Goal: Task Accomplishment & Management: Manage account settings

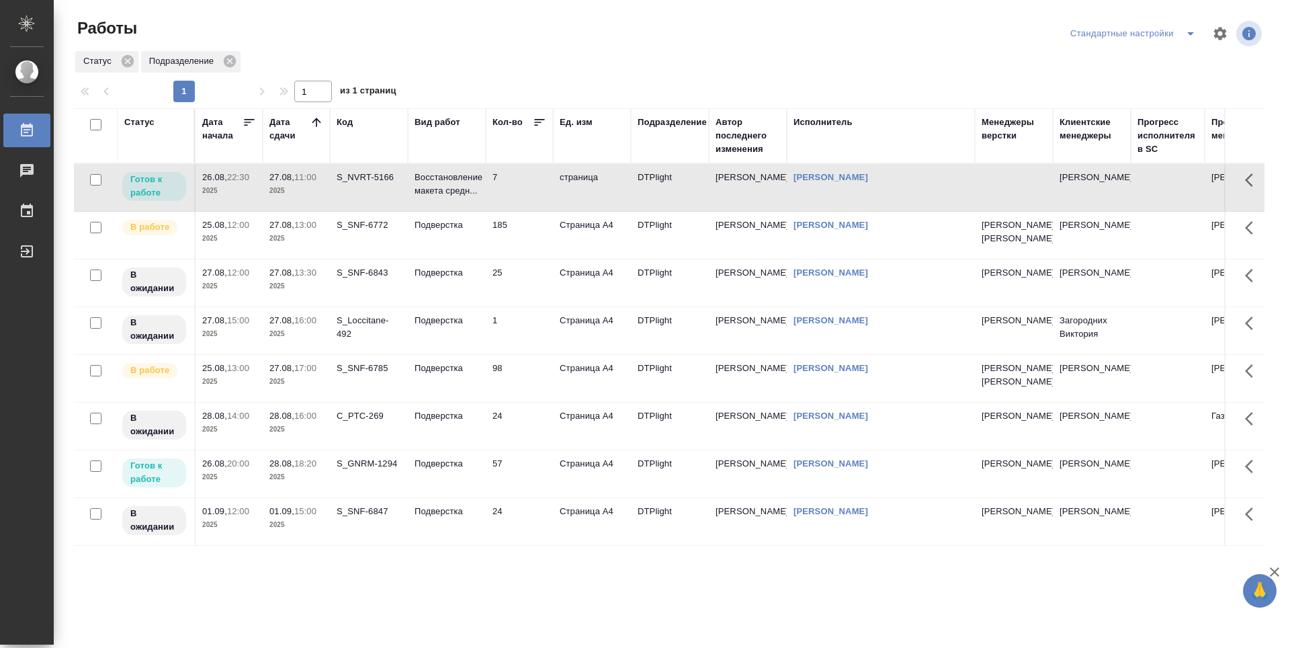
scroll to position [4, 0]
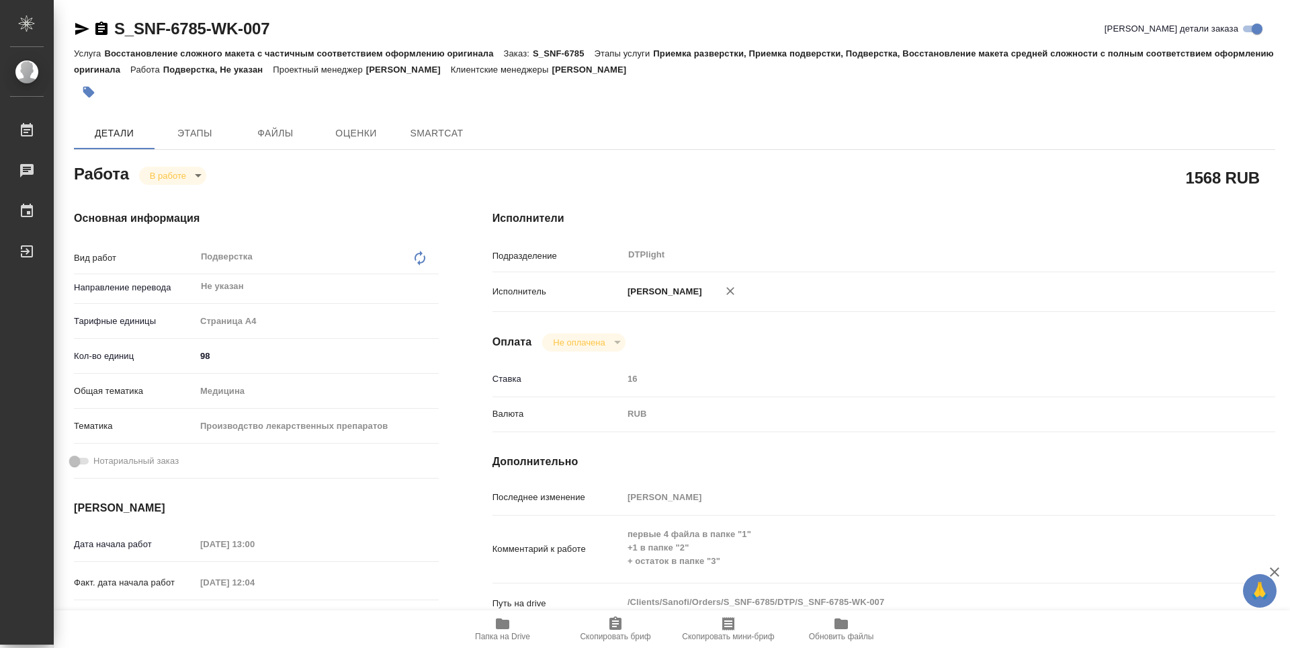
type textarea "x"
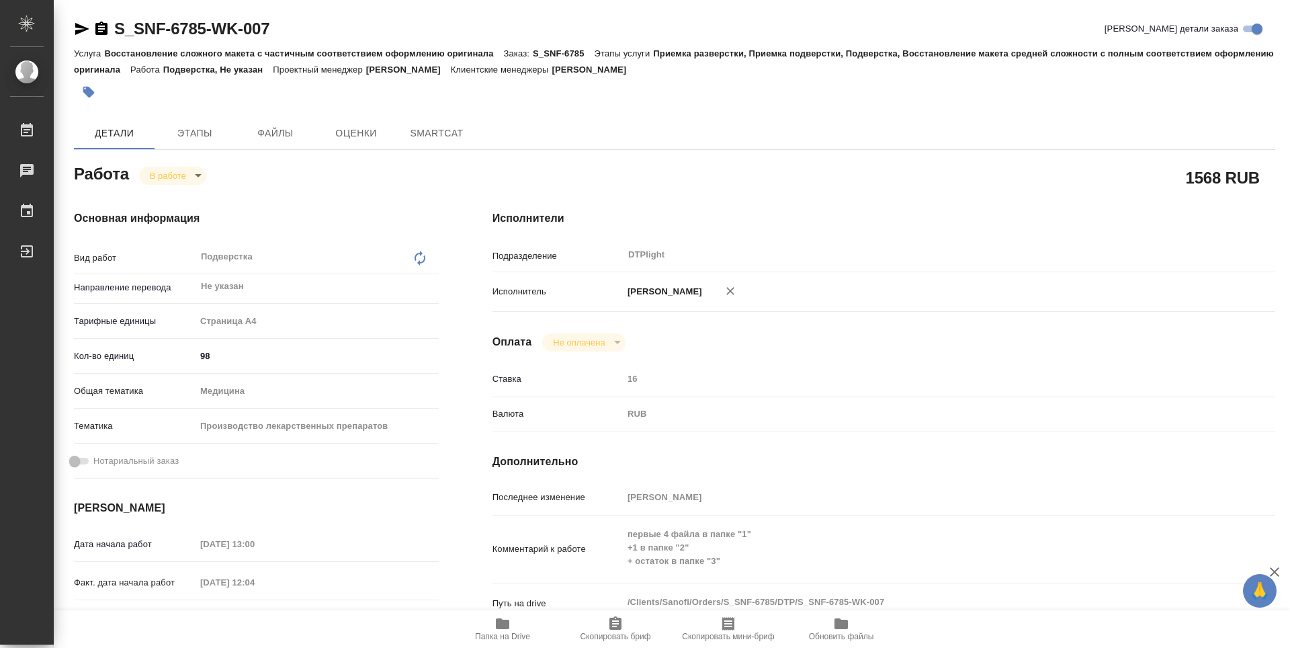
type textarea "x"
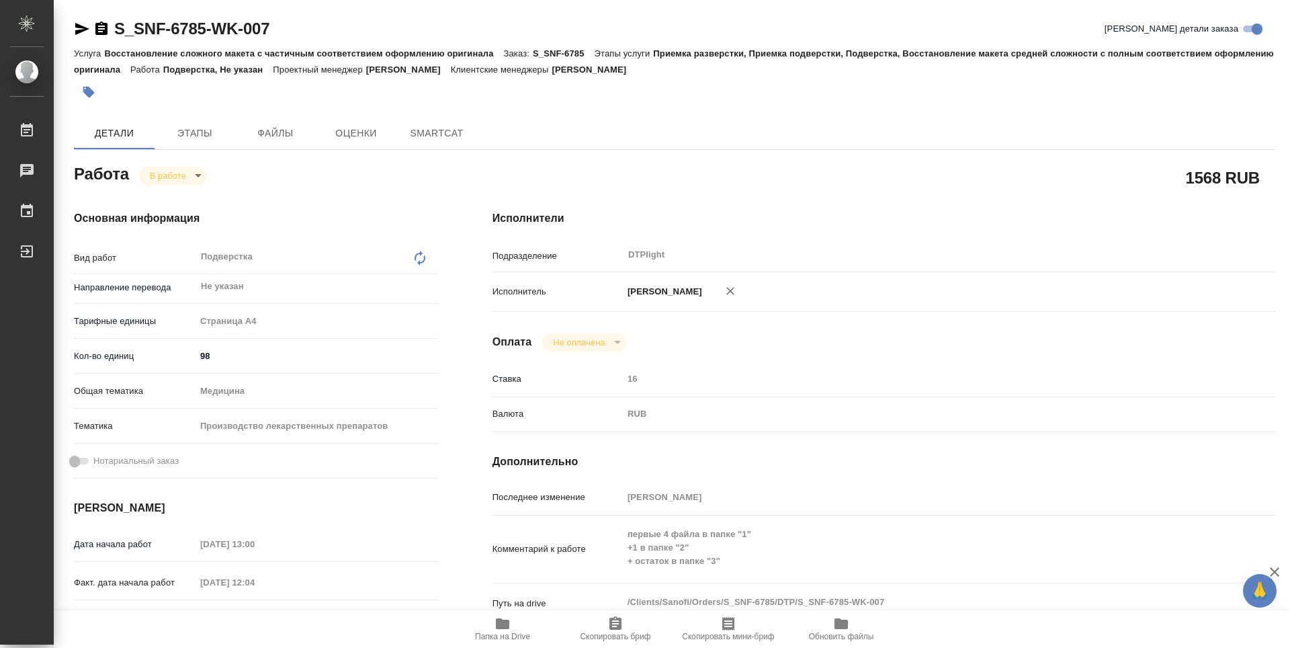
type textarea "x"
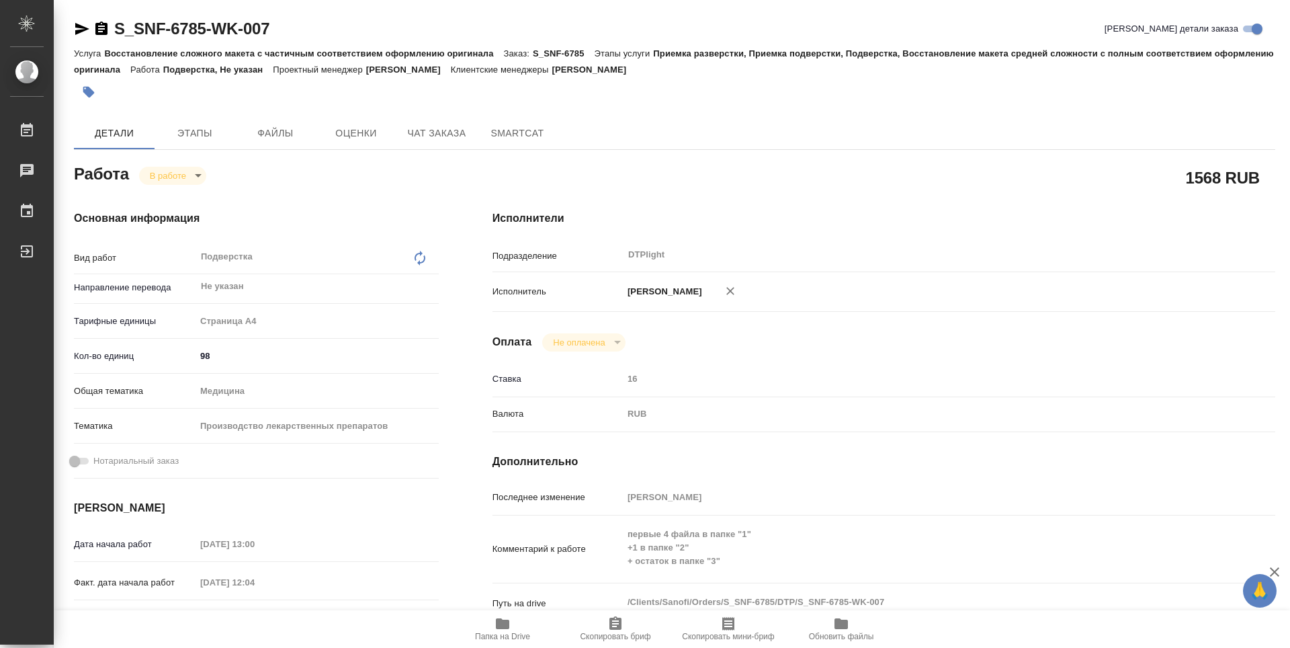
type textarea "x"
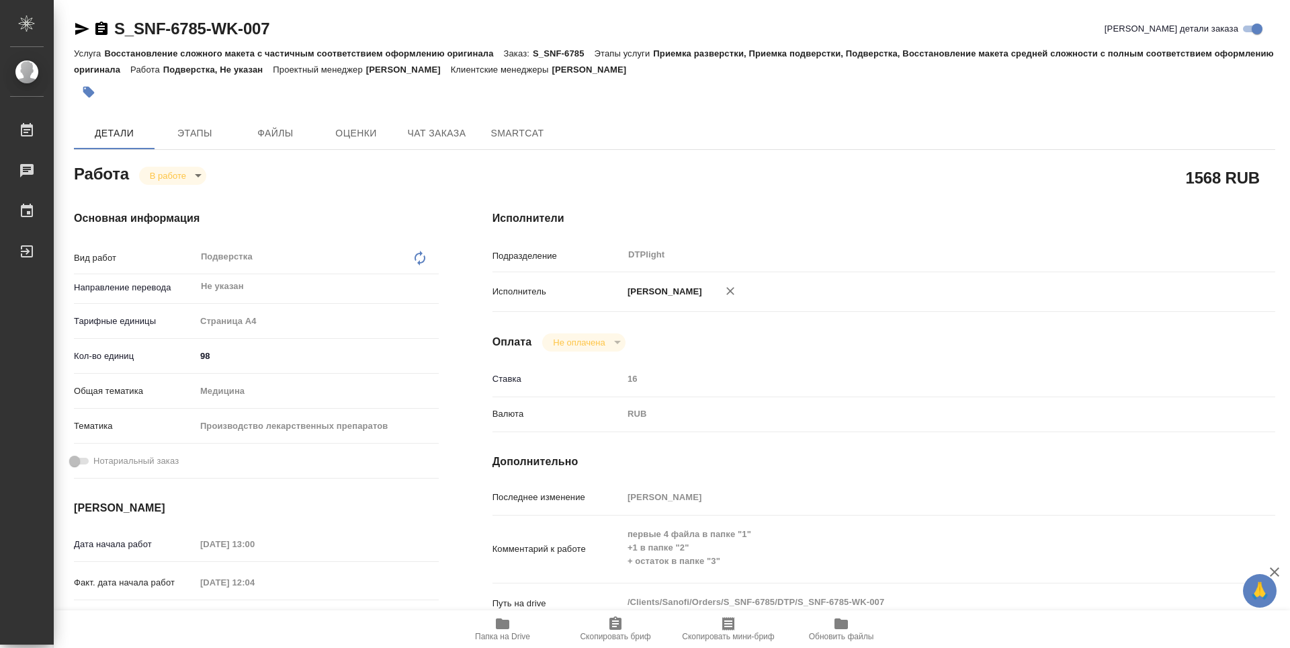
type textarea "x"
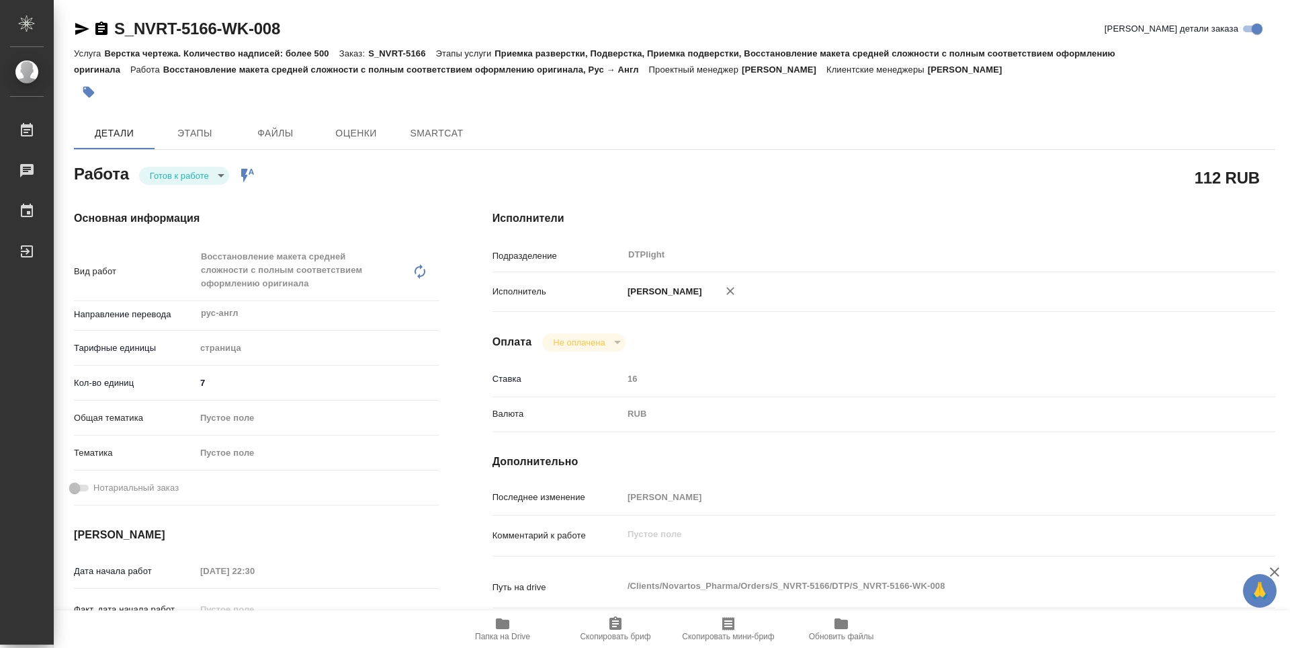
type textarea "x"
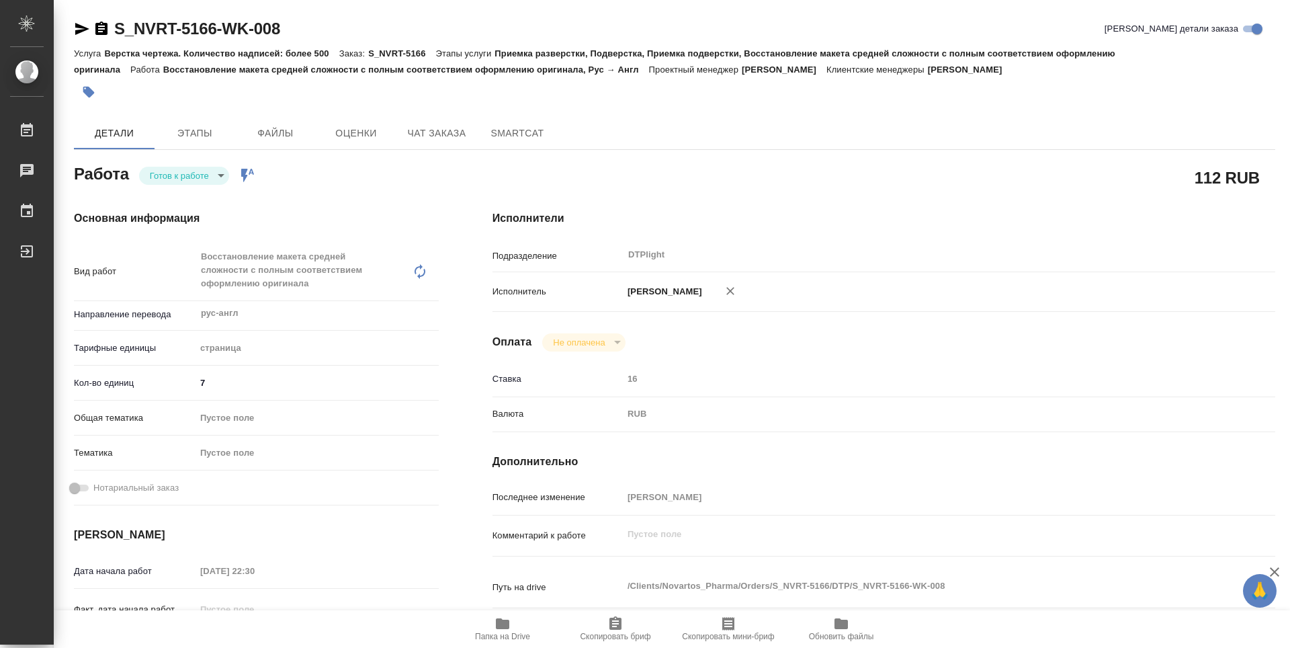
type textarea "x"
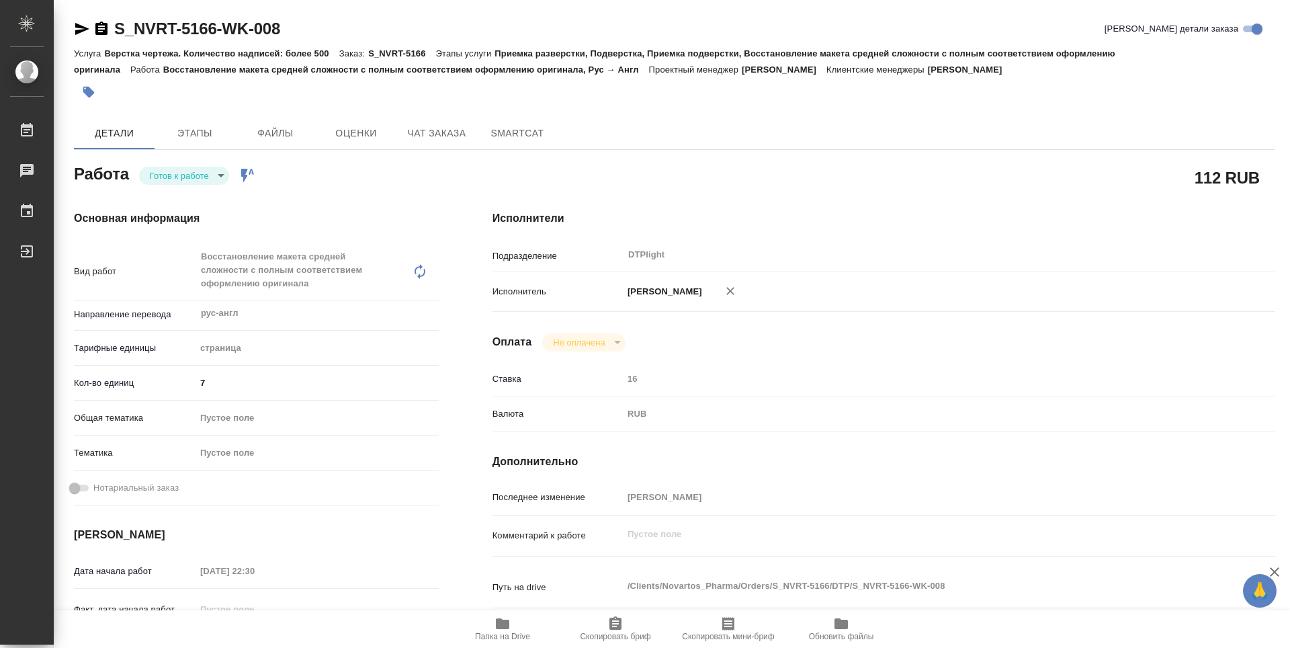
click at [222, 171] on body "🙏 .cls-1 fill:#fff; AWATERA Guselnikov Roman Работы Чаты График Выйти S_NVRT-51…" at bounding box center [645, 324] width 1290 height 648
type textarea "x"
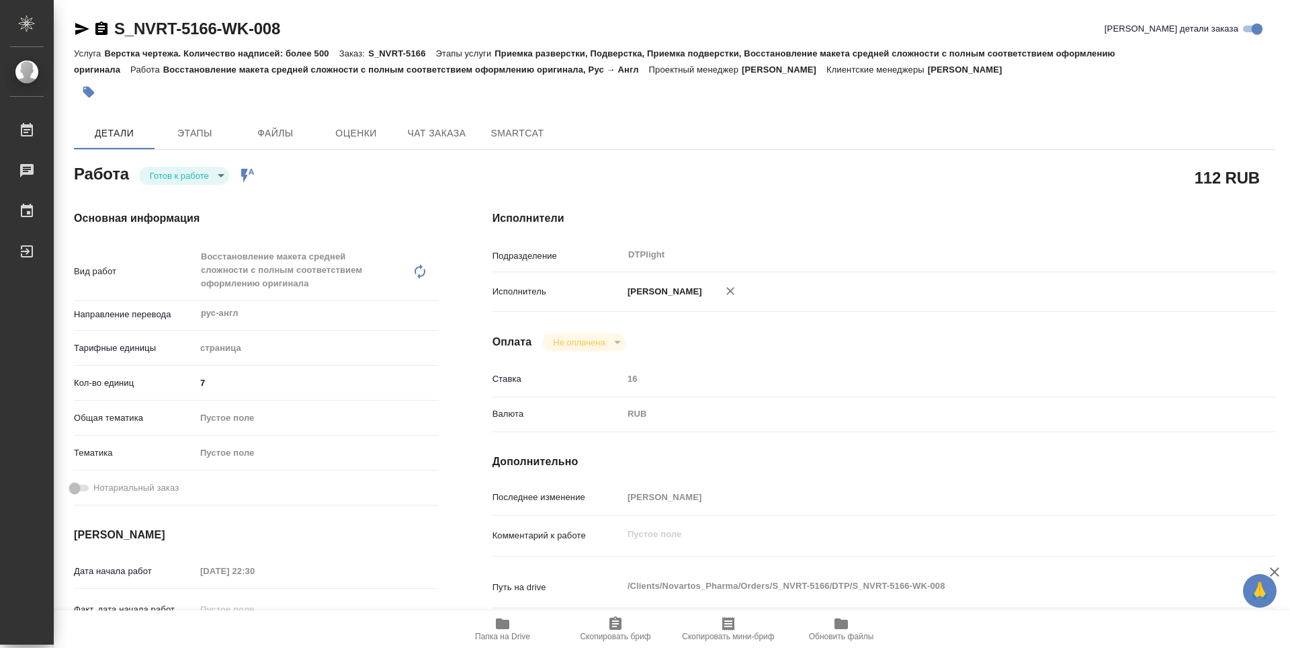
type textarea "x"
click at [197, 177] on li "В работе" at bounding box center [184, 175] width 90 height 23
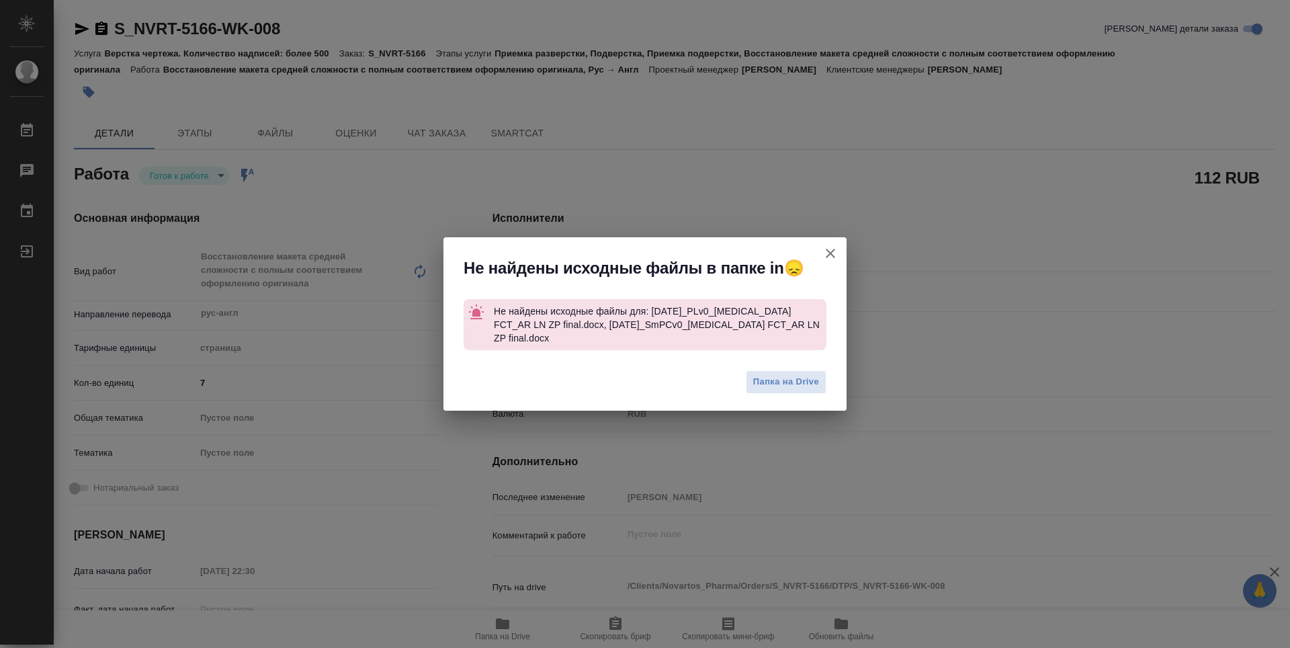
type textarea "x"
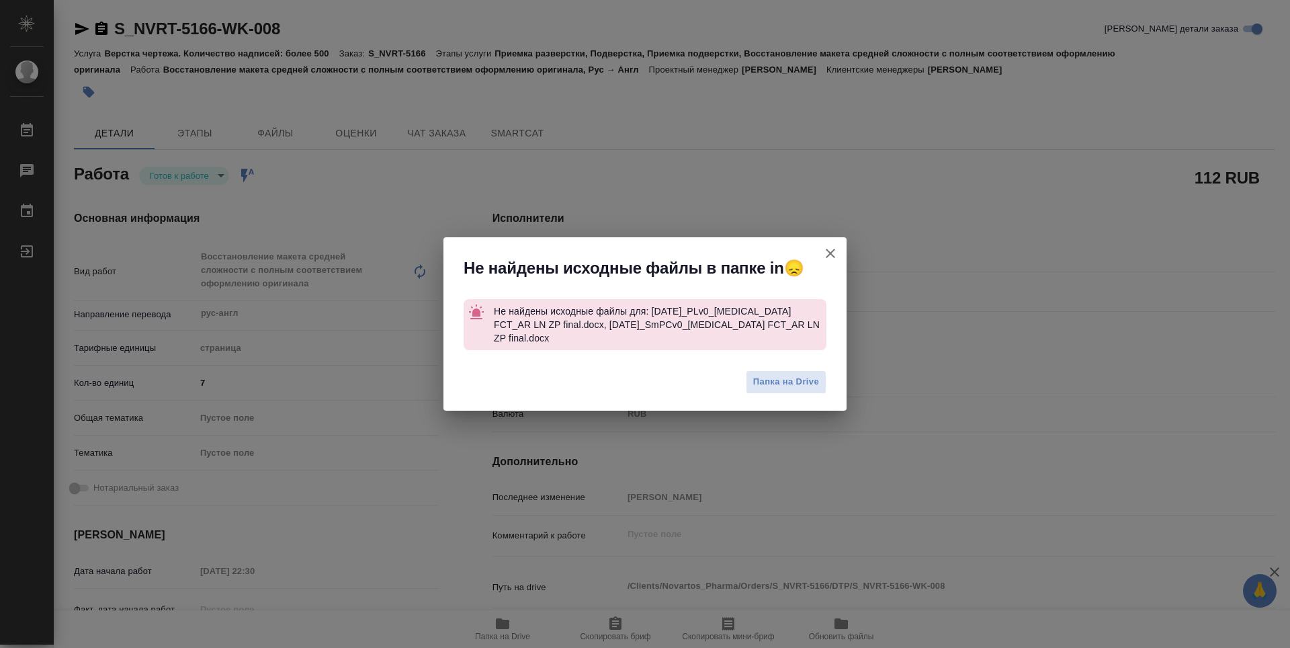
type textarea "x"
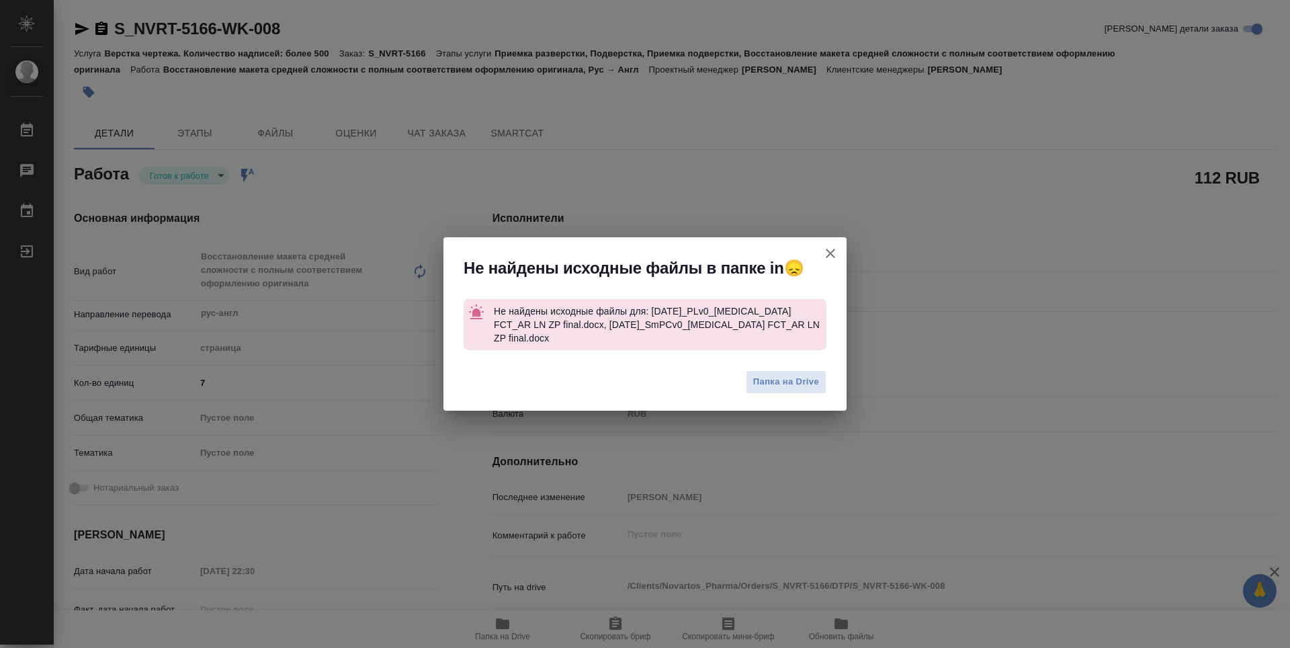
type textarea "x"
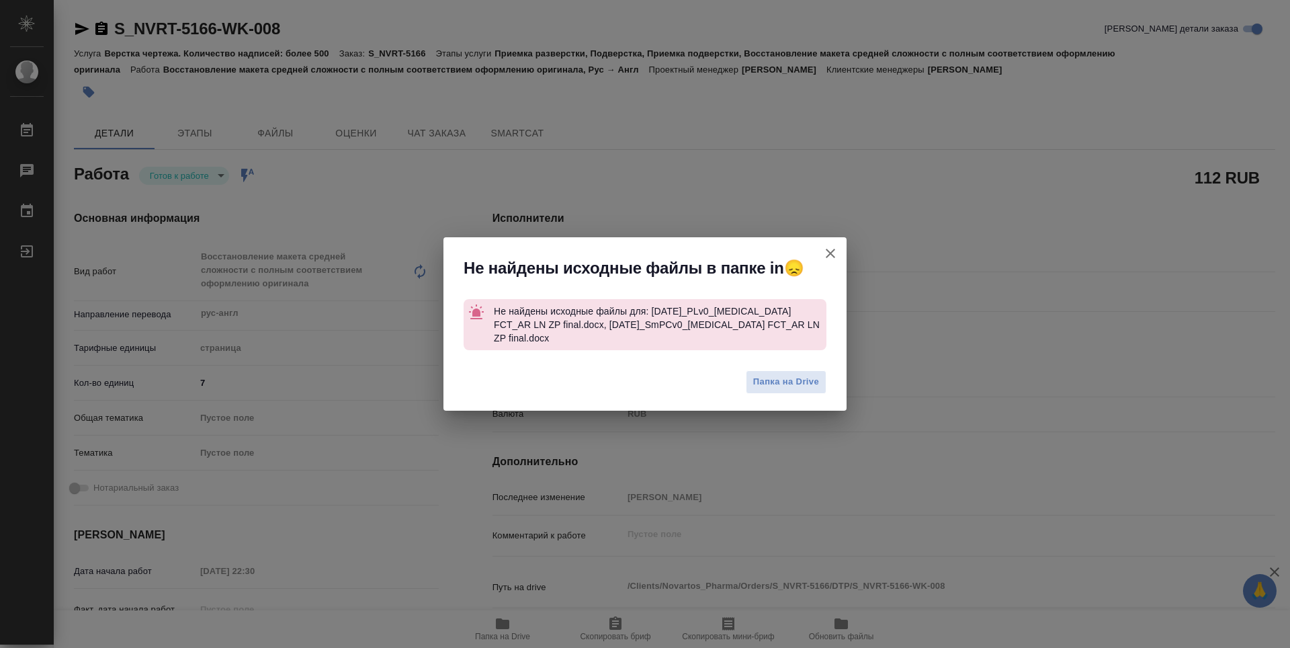
click at [836, 256] on icon "button" at bounding box center [830, 253] width 16 height 16
type textarea "x"
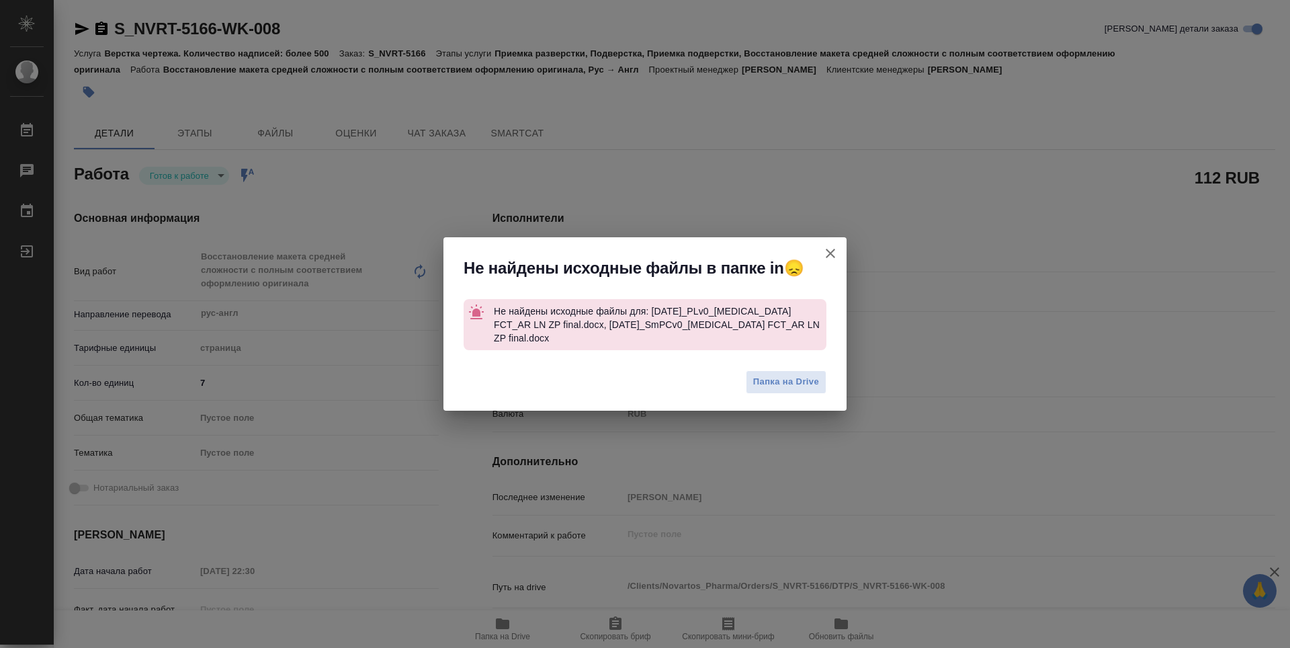
type textarea "x"
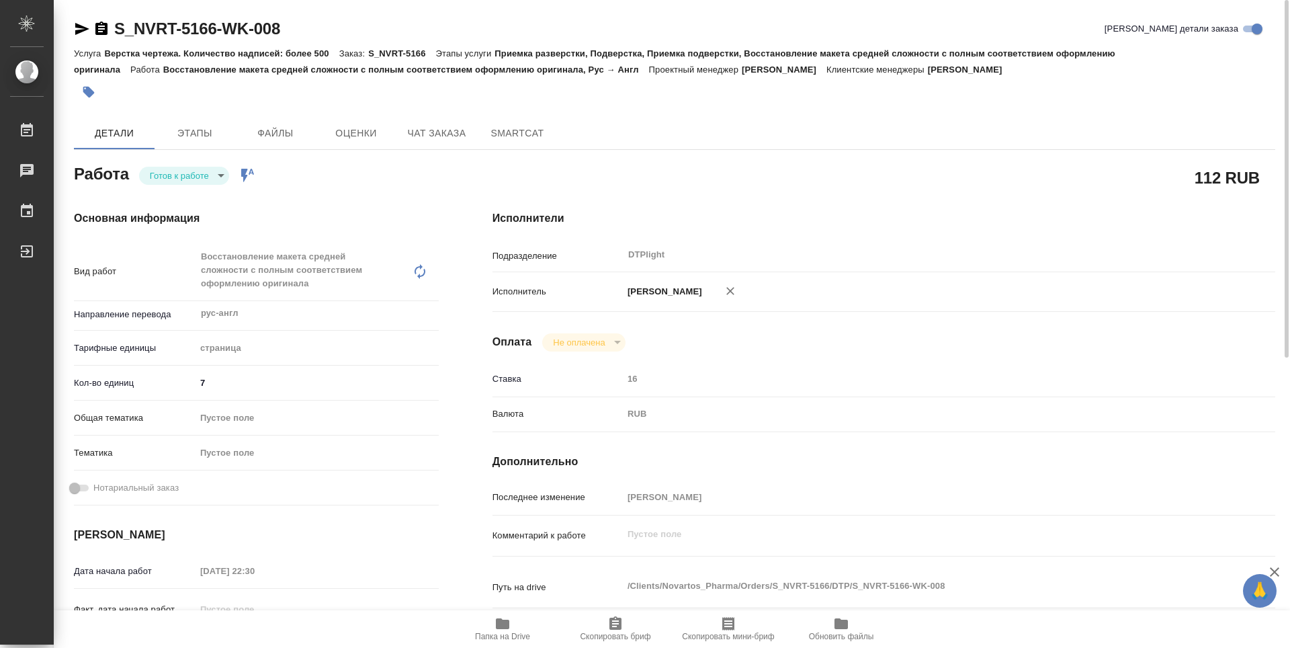
click at [81, 26] on icon "button" at bounding box center [82, 29] width 14 height 12
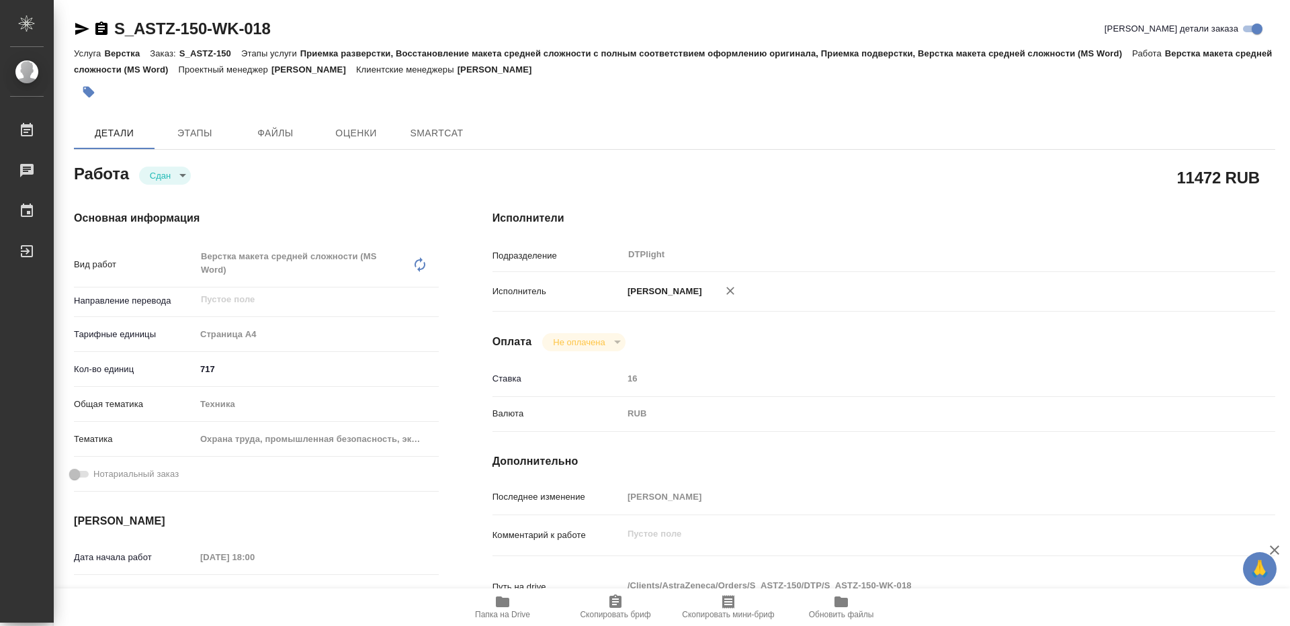
type textarea "x"
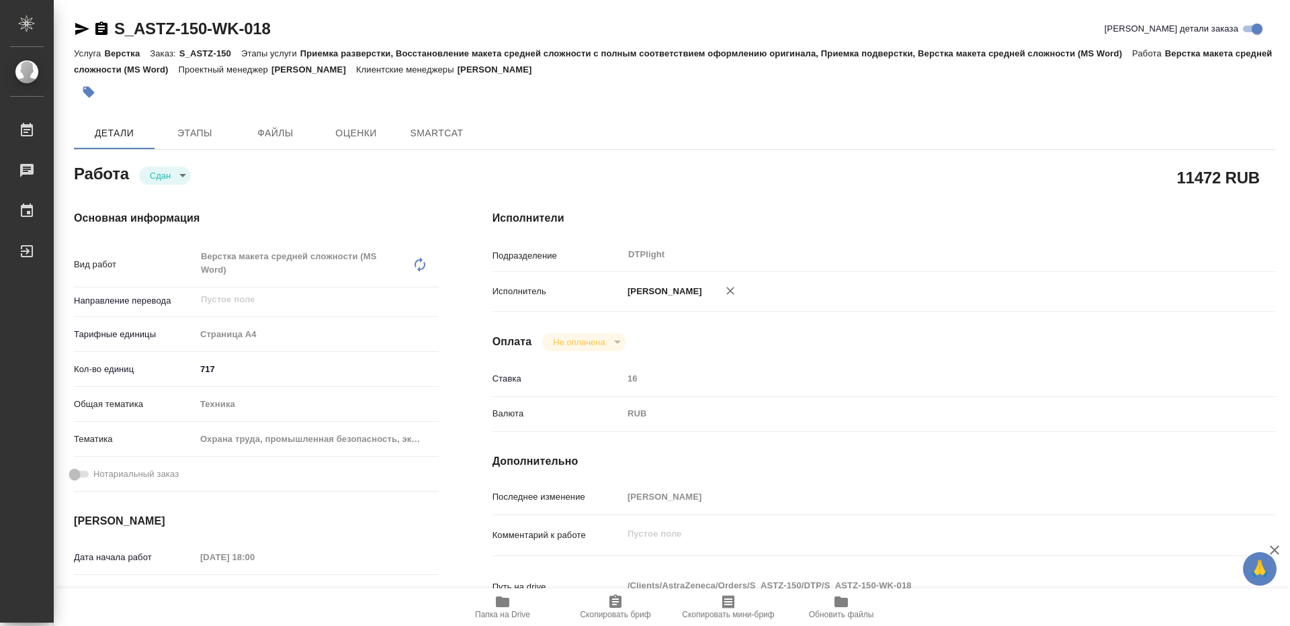
type textarea "x"
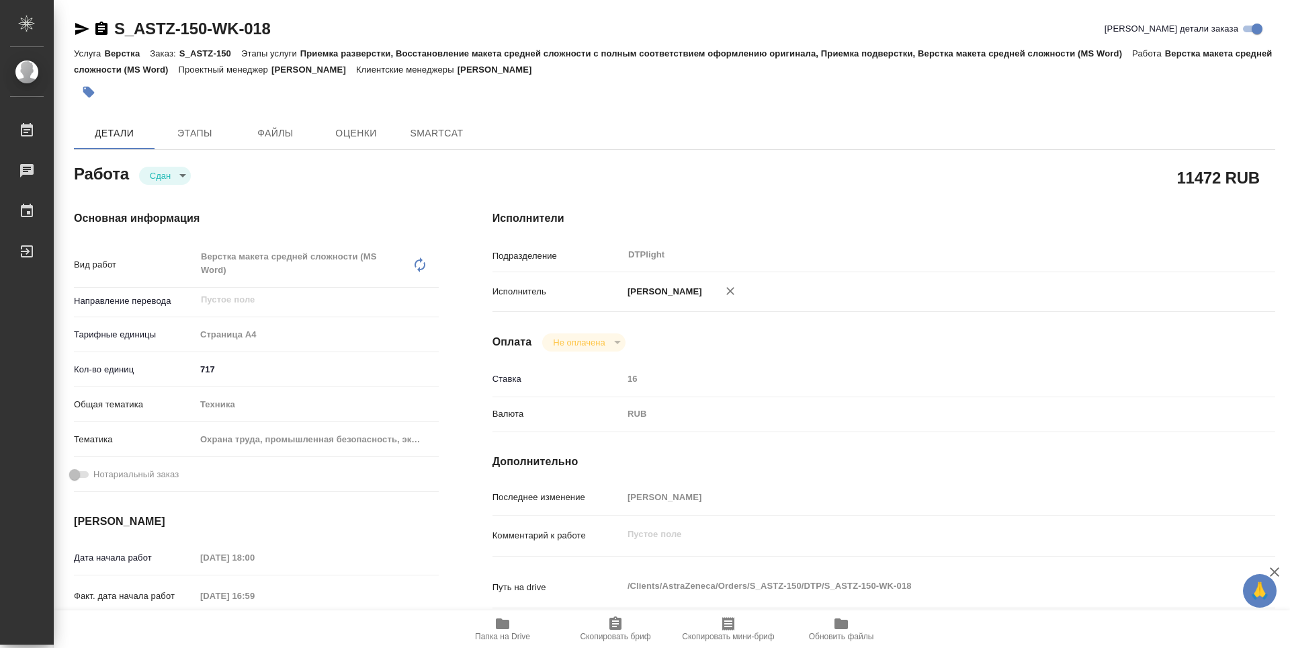
type textarea "x"
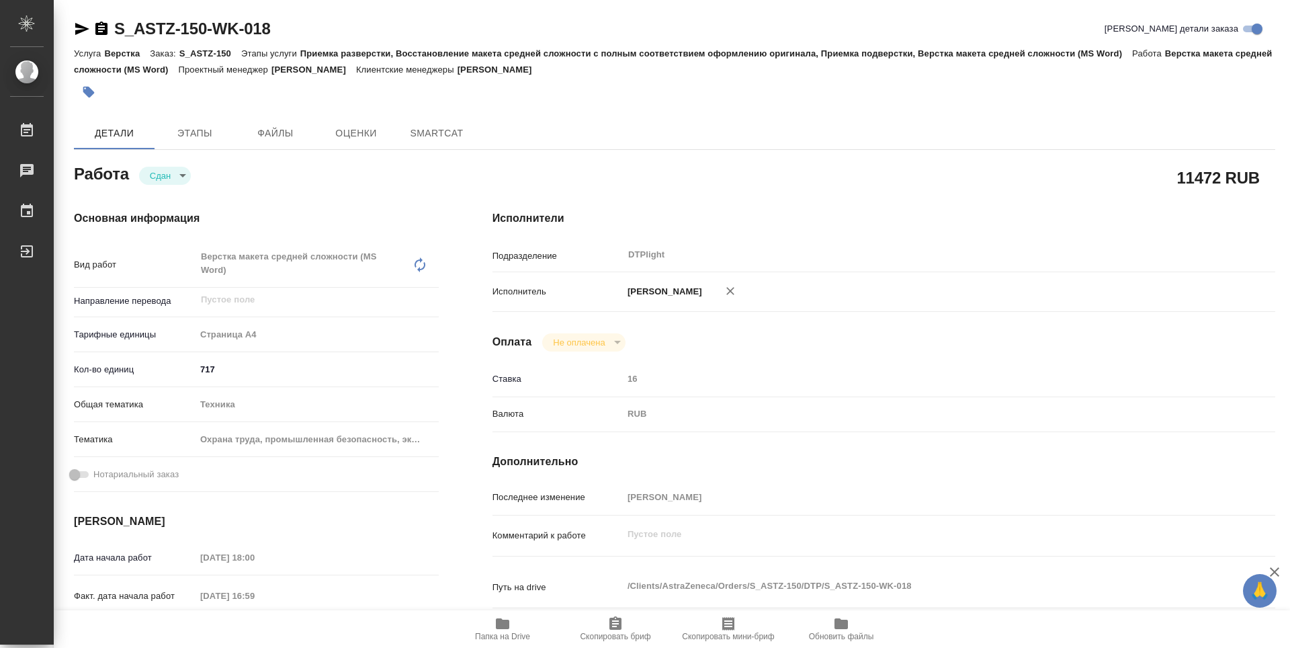
type textarea "x"
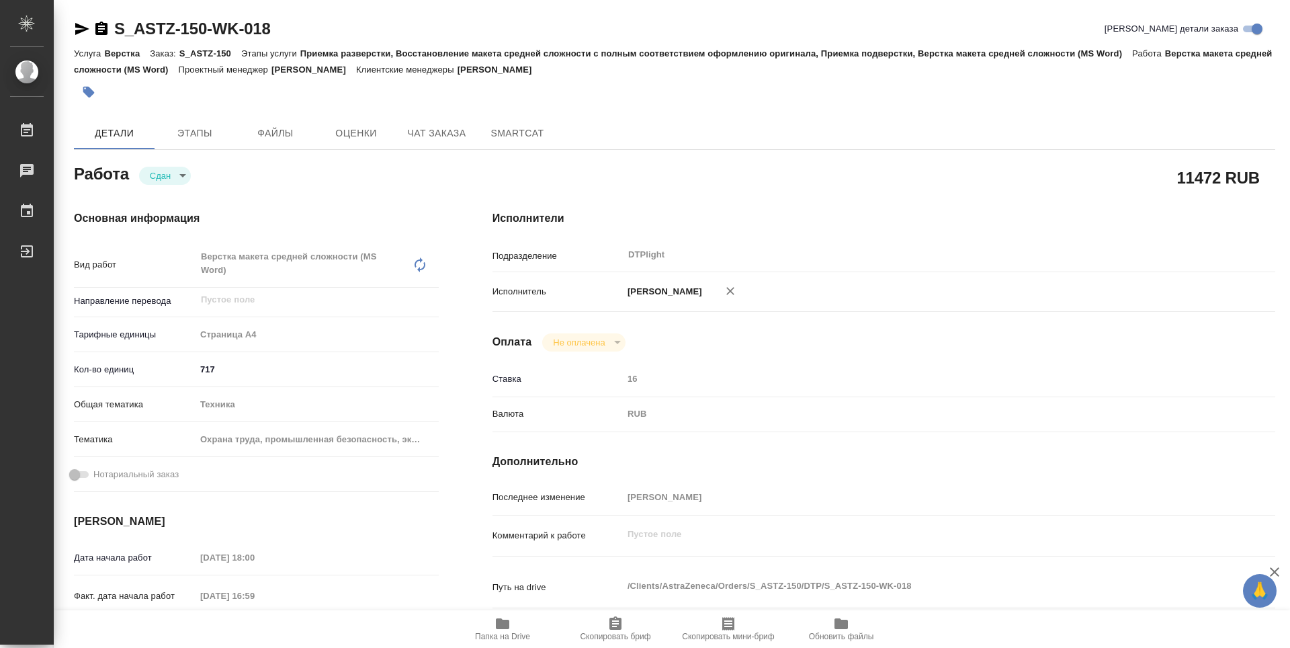
click at [512, 625] on span "Папка на Drive" at bounding box center [502, 628] width 97 height 26
type textarea "x"
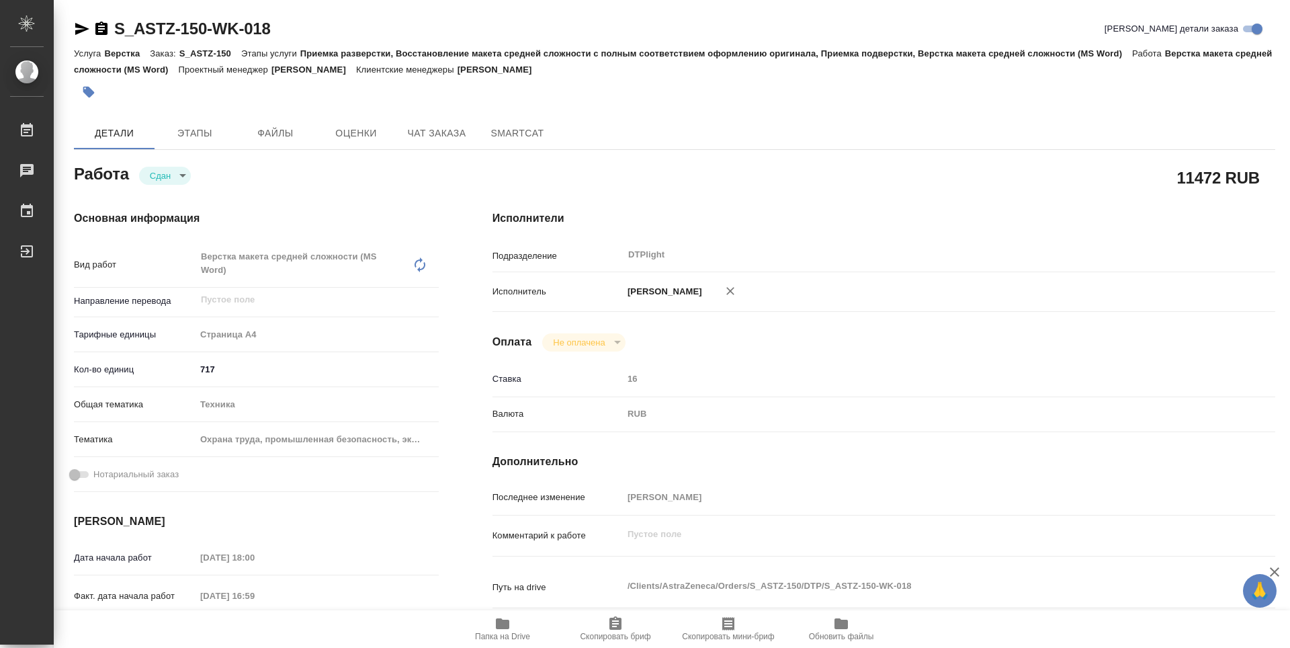
type textarea "x"
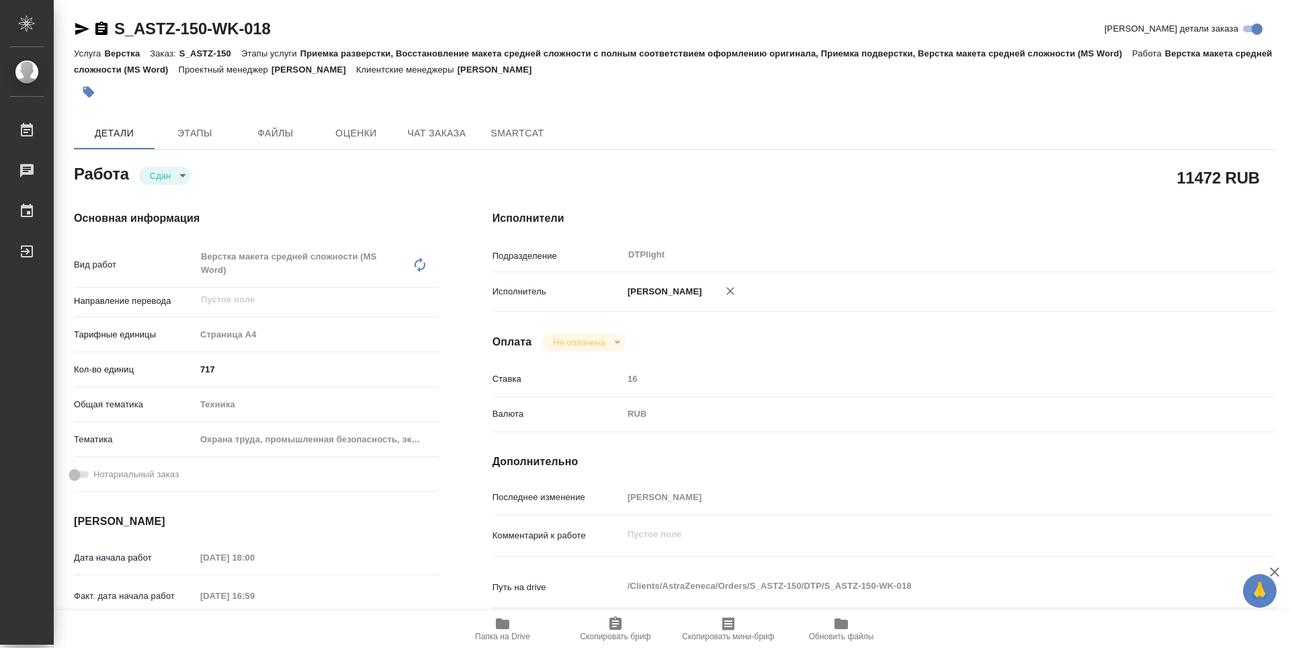
type textarea "x"
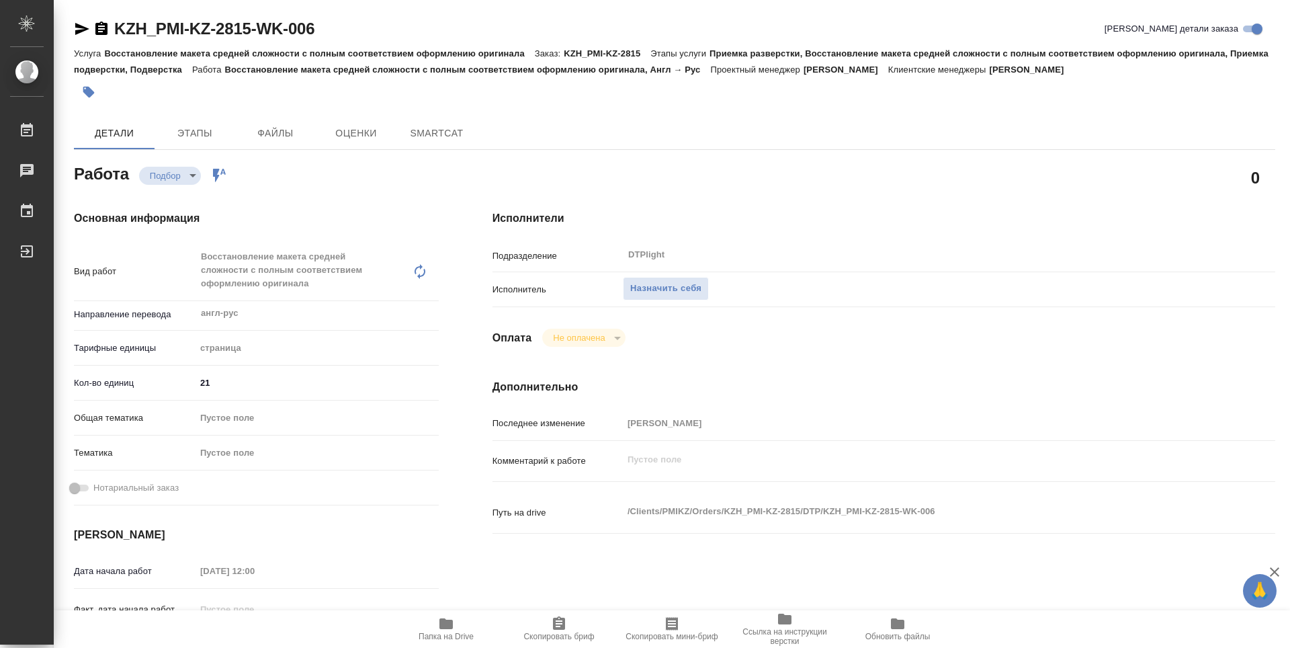
type textarea "x"
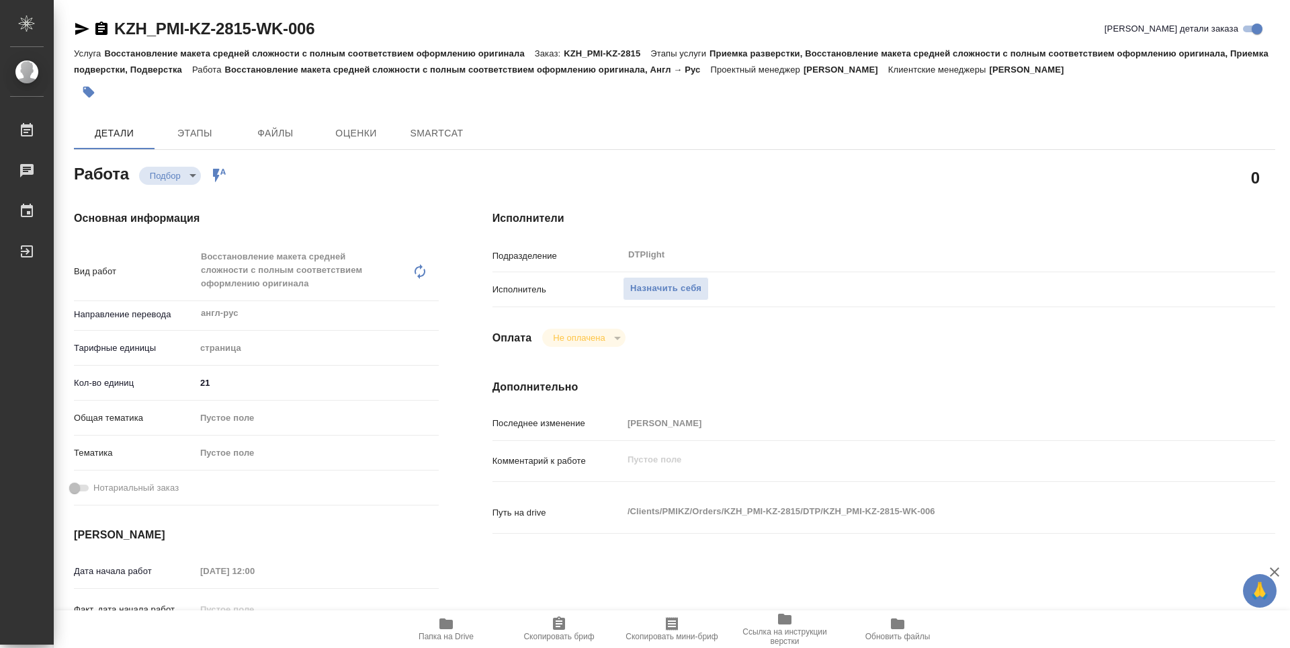
type textarea "x"
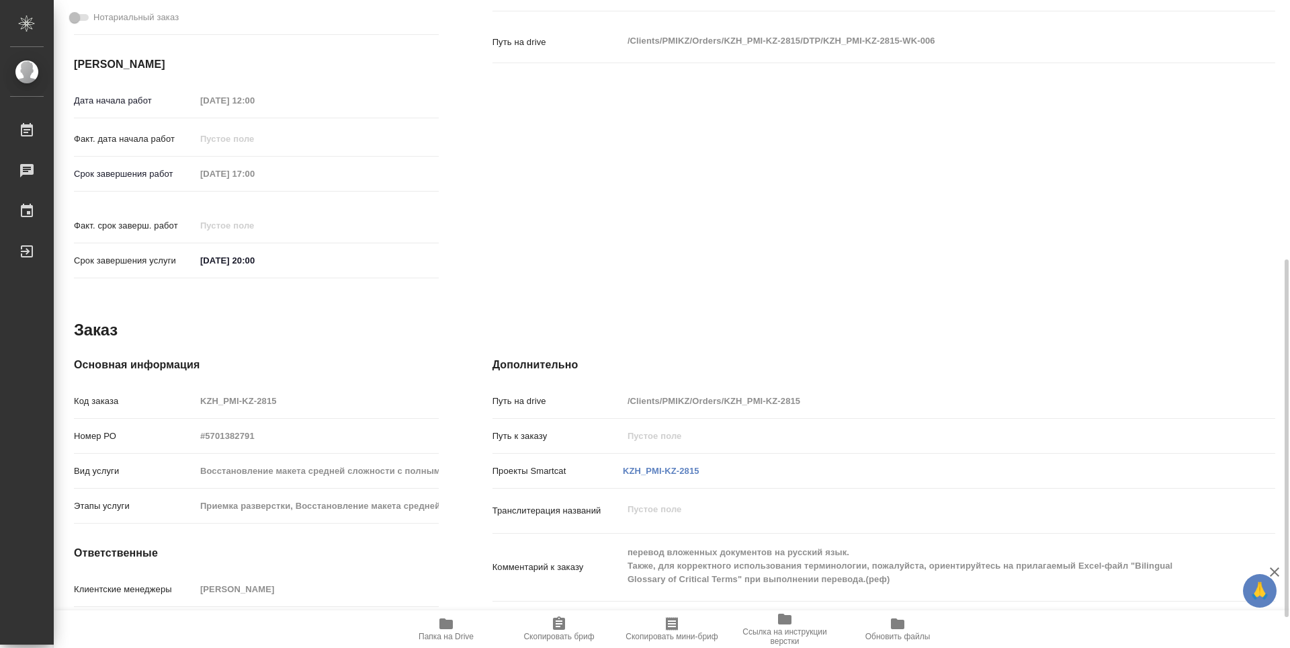
type textarea "x"
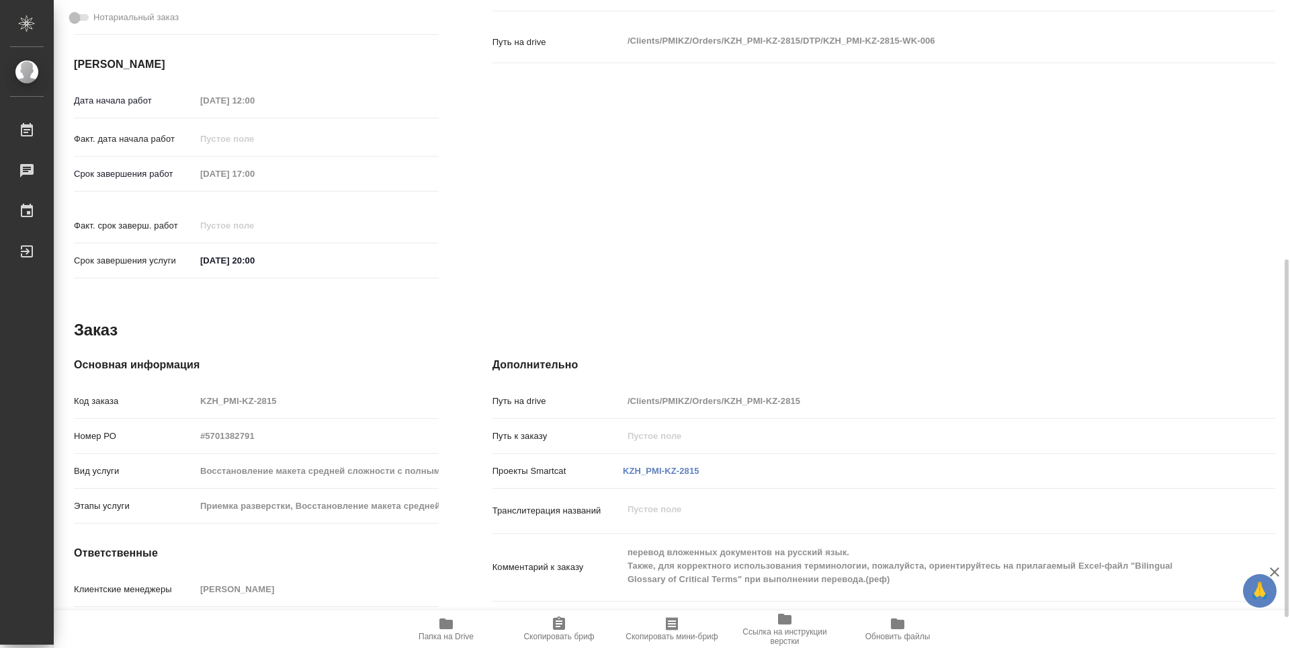
scroll to position [525, 0]
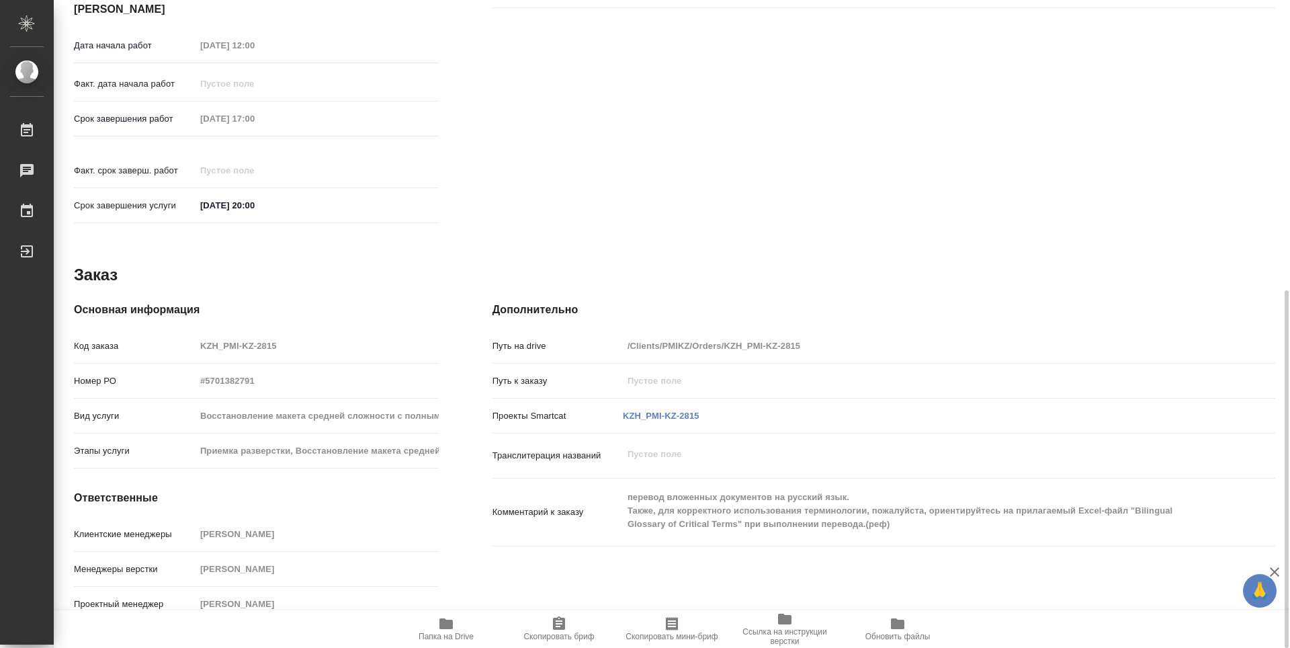
type textarea "x"
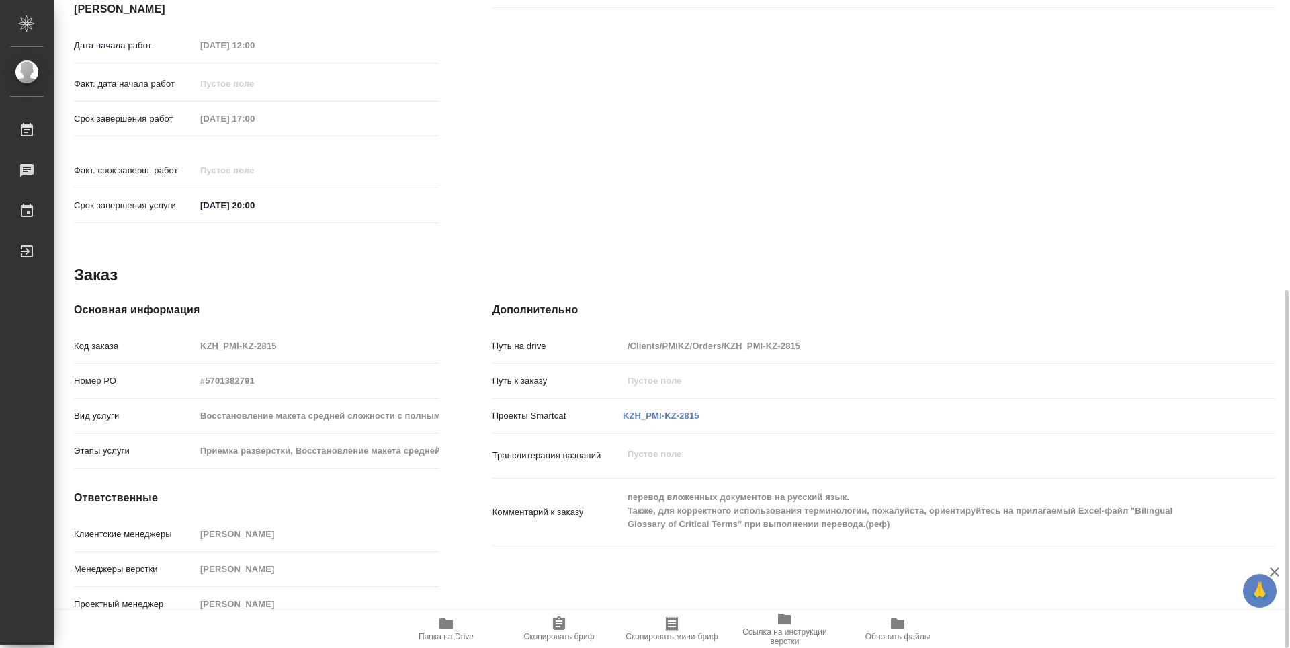
click at [459, 631] on span "Папка на Drive" at bounding box center [446, 635] width 55 height 9
type textarea "x"
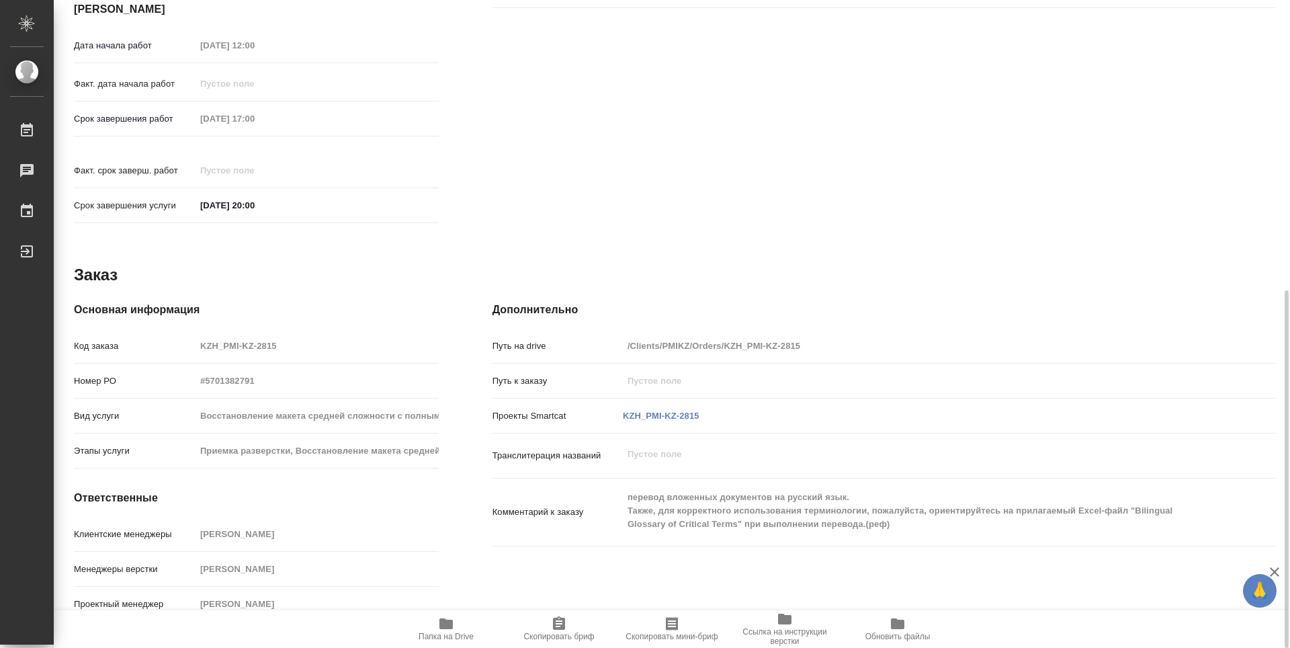
type textarea "x"
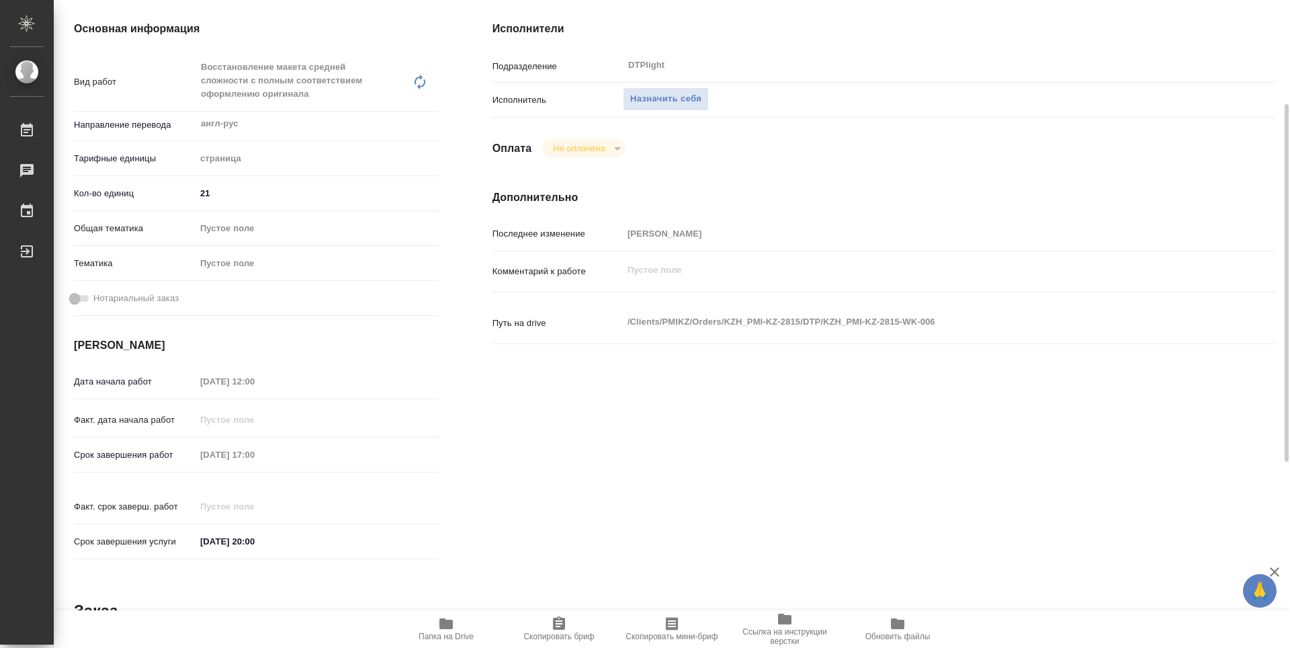
click at [654, 112] on div "Исполнитель Назначить себя" at bounding box center [883, 105] width 783 height 35
click at [657, 107] on button "Назначить себя" at bounding box center [666, 99] width 86 height 24
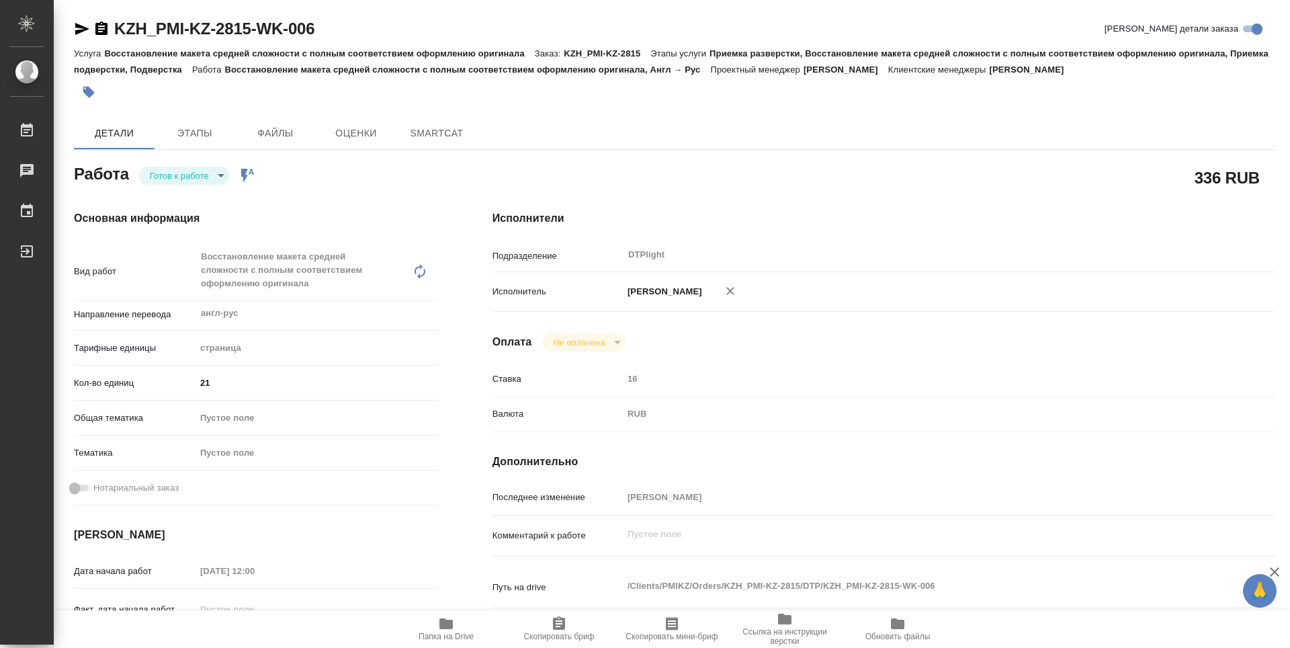
type textarea "x"
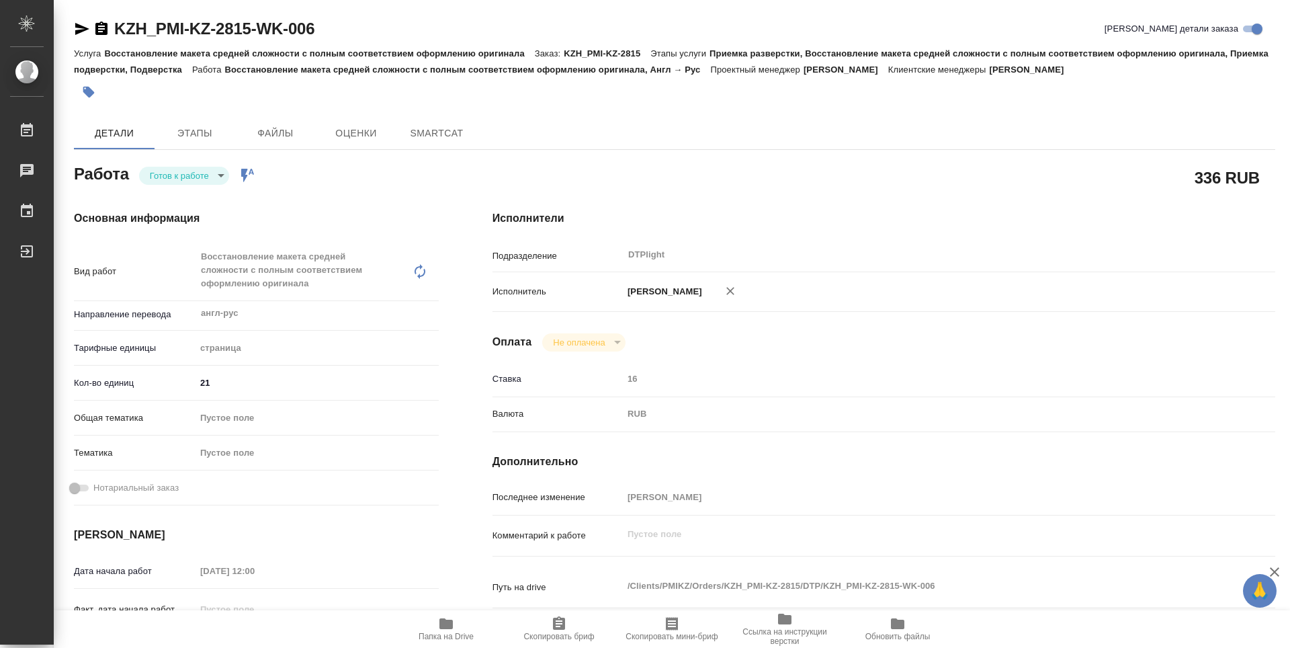
type textarea "x"
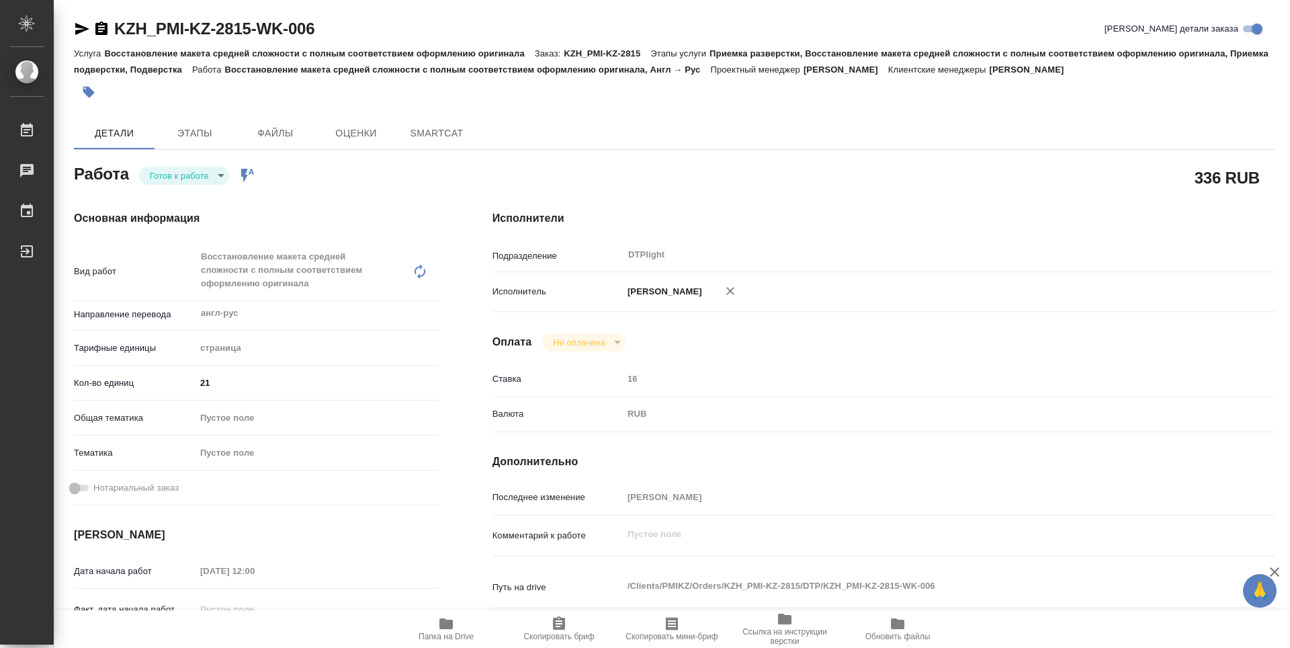
type textarea "x"
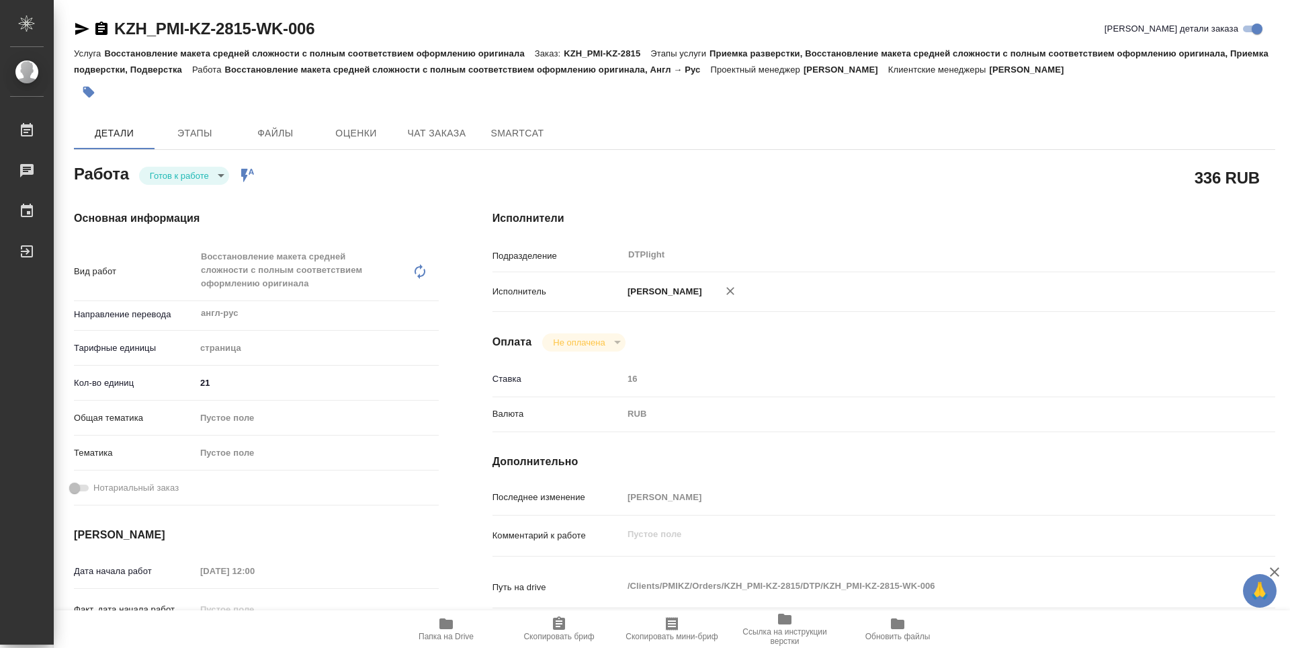
click at [214, 176] on body "🙏 .cls-1 fill:#fff; AWATERA Guselnikov Roman Работы Чаты График Выйти KZH_PMI-K…" at bounding box center [645, 324] width 1290 height 648
click at [168, 174] on button "В работе" at bounding box center [172, 175] width 44 height 15
type textarea "x"
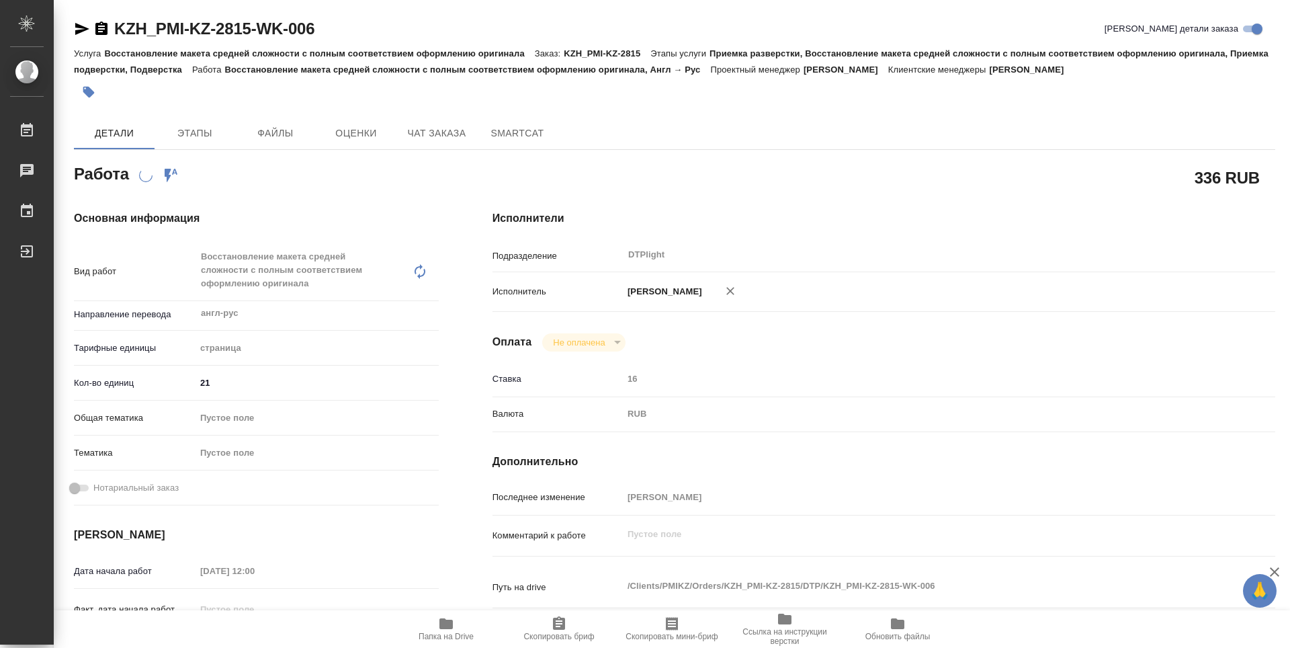
type textarea "x"
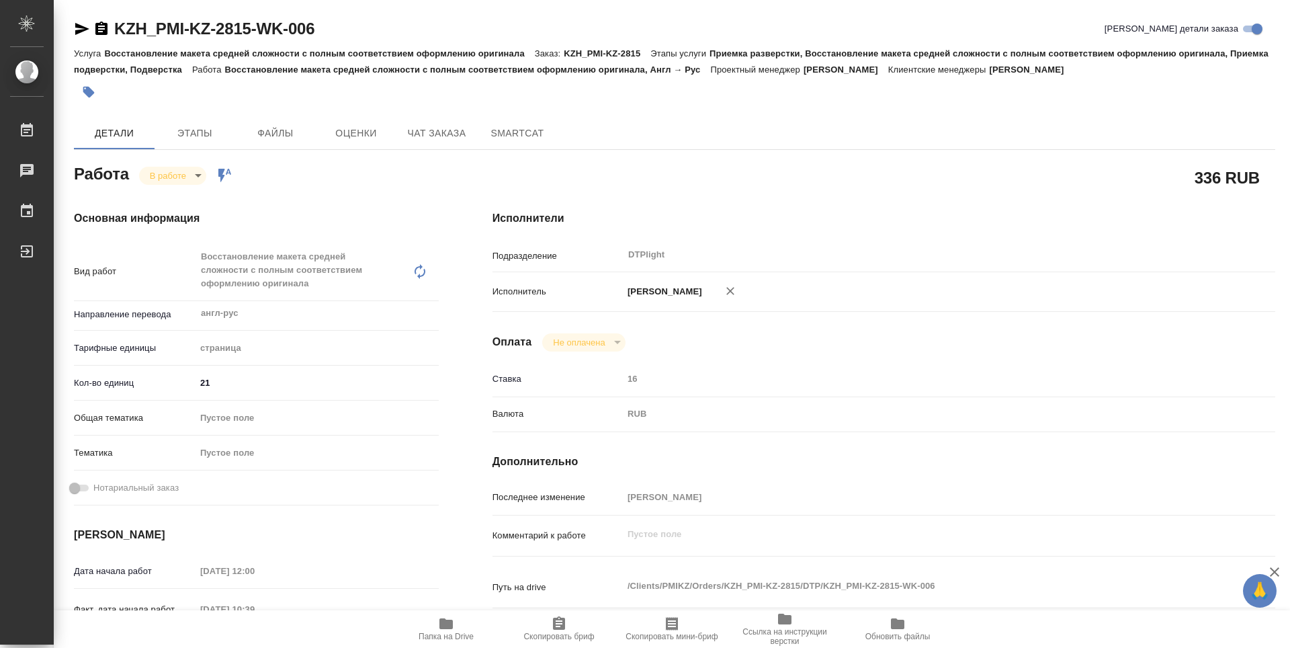
type textarea "x"
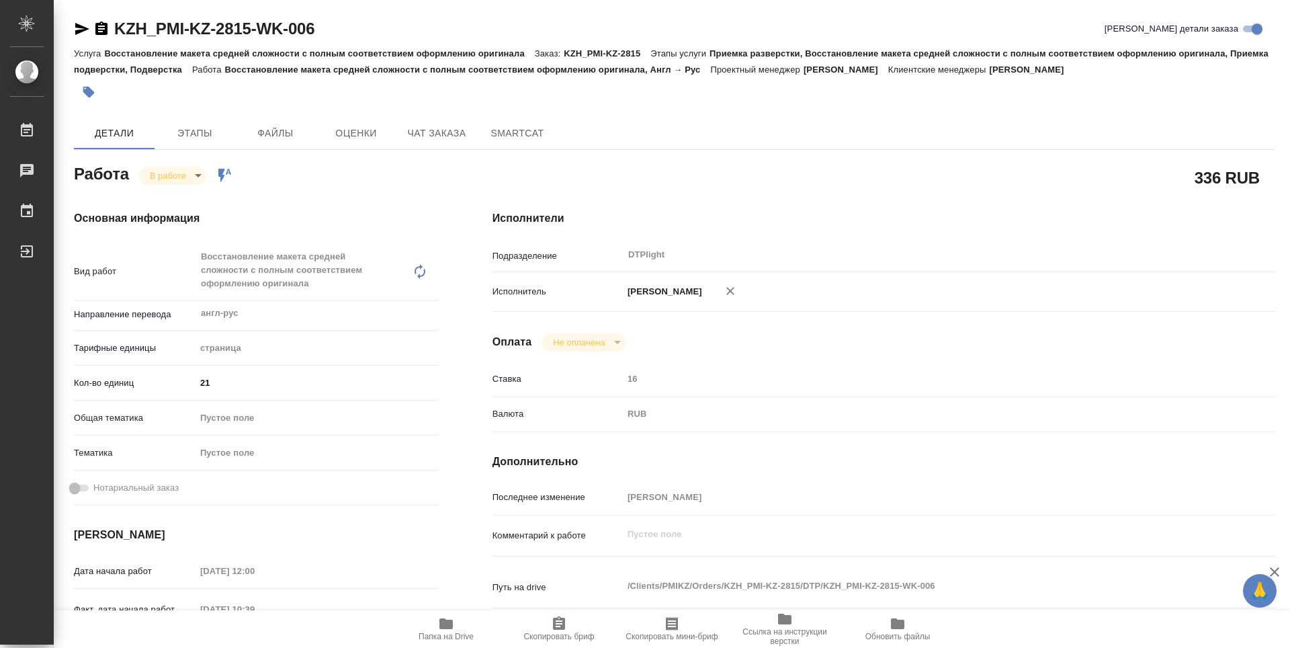
type textarea "x"
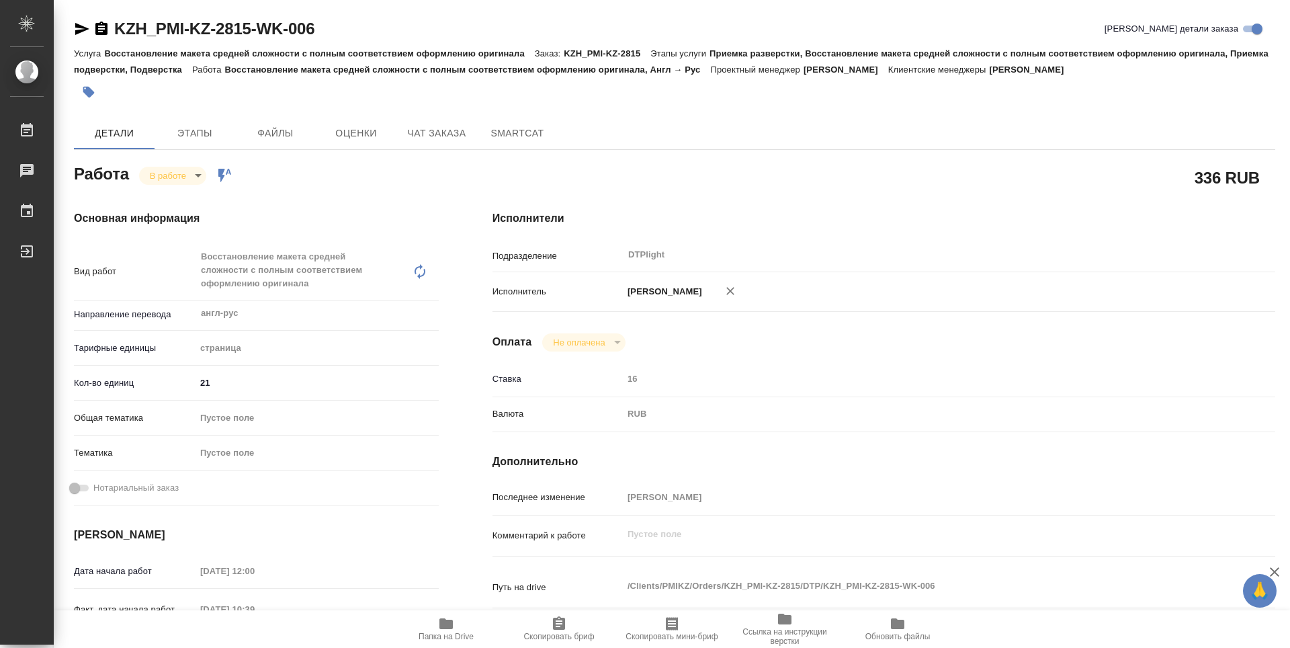
type textarea "x"
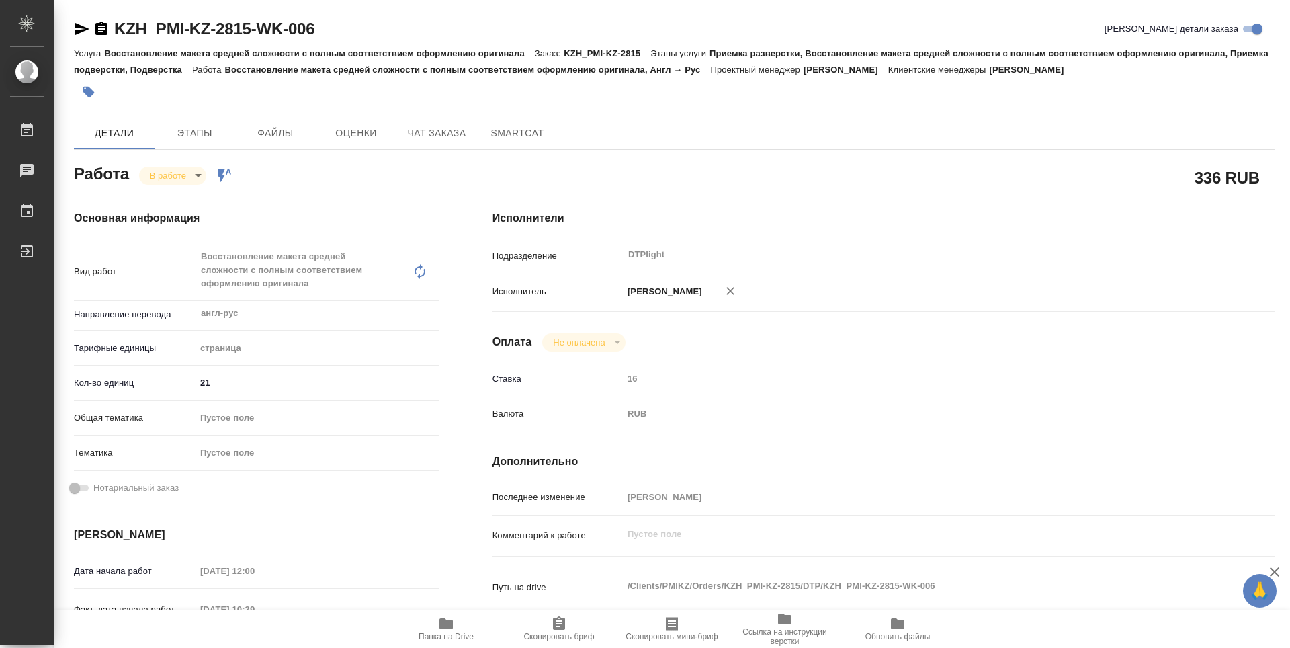
type textarea "x"
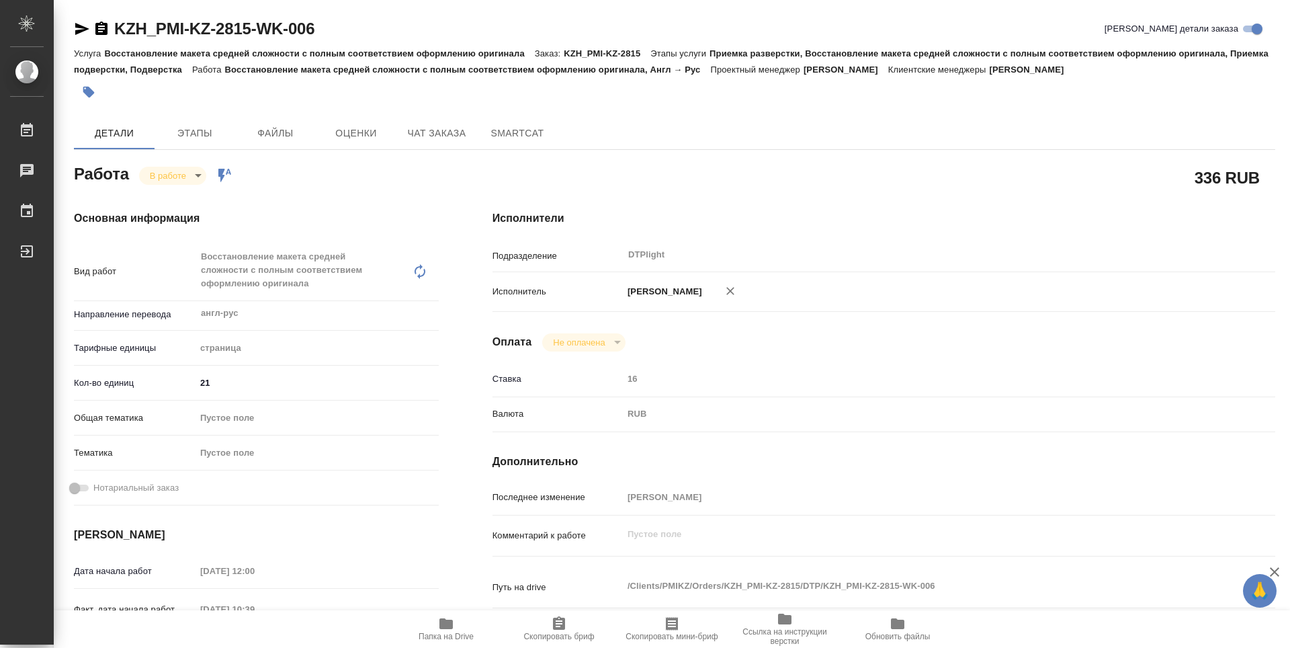
type textarea "x"
click at [100, 24] on icon "button" at bounding box center [101, 27] width 12 height 13
